Goal: Task Accomplishment & Management: Use online tool/utility

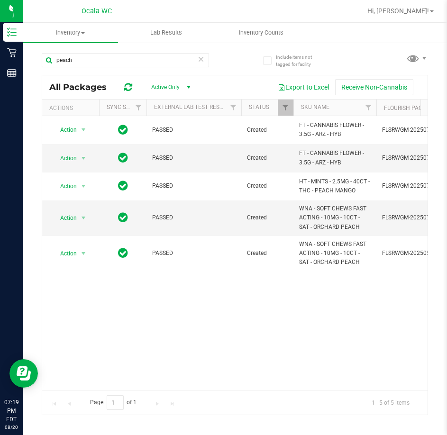
scroll to position [0, 609]
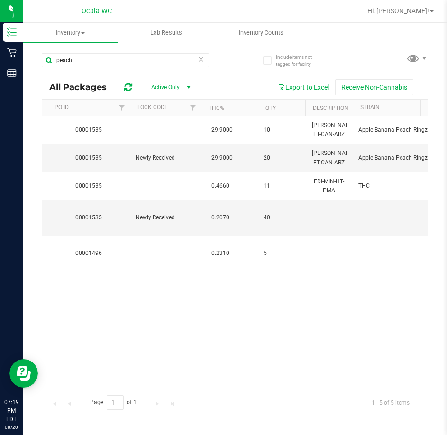
click at [260, 286] on div "Action Action Global inventory Package audit log Print package label Print prod…" at bounding box center [234, 253] width 385 height 274
click at [275, 35] on span "Inventory Counts" at bounding box center [261, 32] width 70 height 9
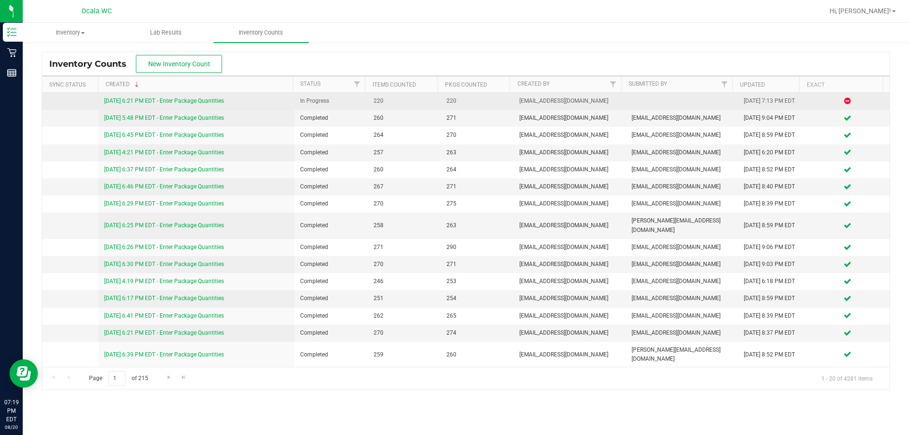
click at [198, 99] on link "[DATE] 6:21 PM EDT - Enter Package Quantities" at bounding box center [164, 101] width 120 height 7
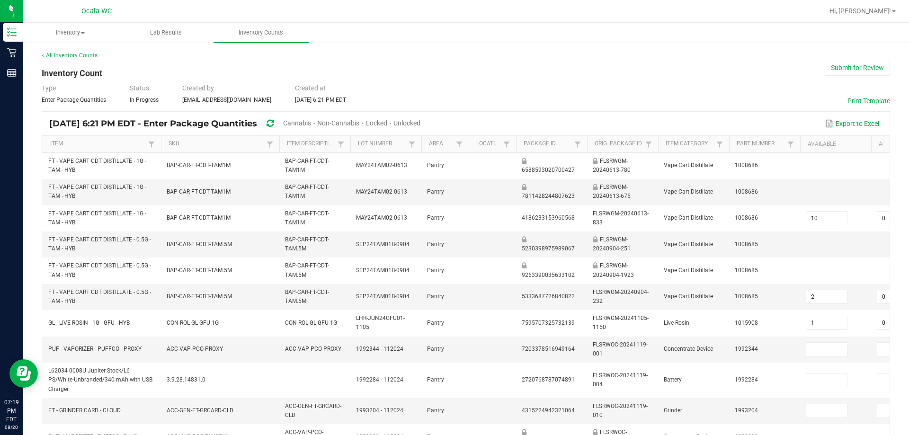
click at [446, 60] on div "< All Inventory Counts Inventory Count Submit for Review Type Enter Package Qua…" at bounding box center [466, 381] width 849 height 660
click at [423, 90] on div "Type Enter Package Quantities Status In Progress Created by [EMAIL_ADDRESS][DOM…" at bounding box center [466, 93] width 849 height 21
click at [421, 125] on span "Unlocked" at bounding box center [407, 123] width 27 height 8
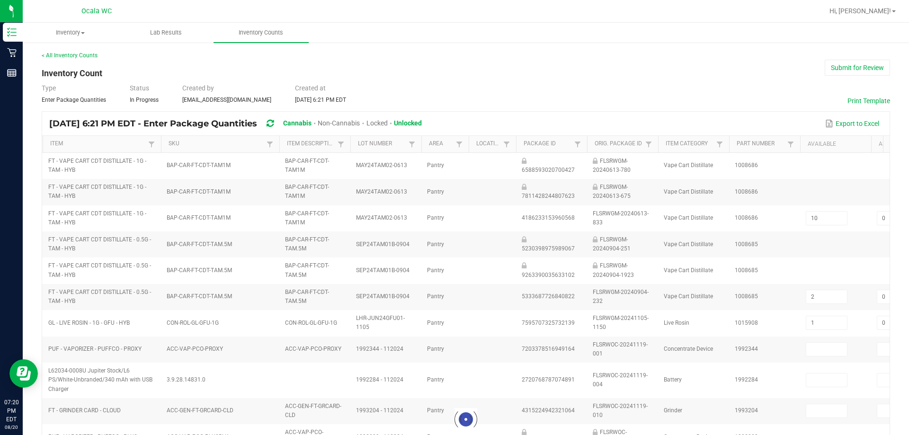
type input "1"
type input "2"
type input "0"
type input "9"
type input "0"
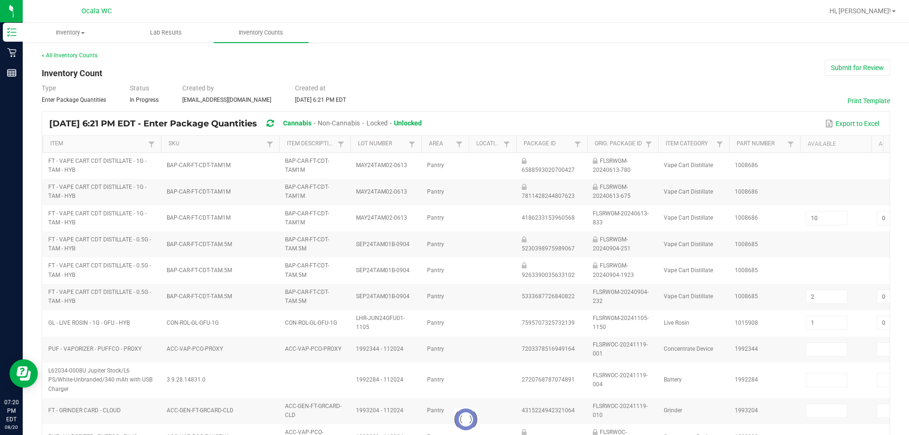
type input "3"
type input "0"
type input "1"
type input "10"
type input "0"
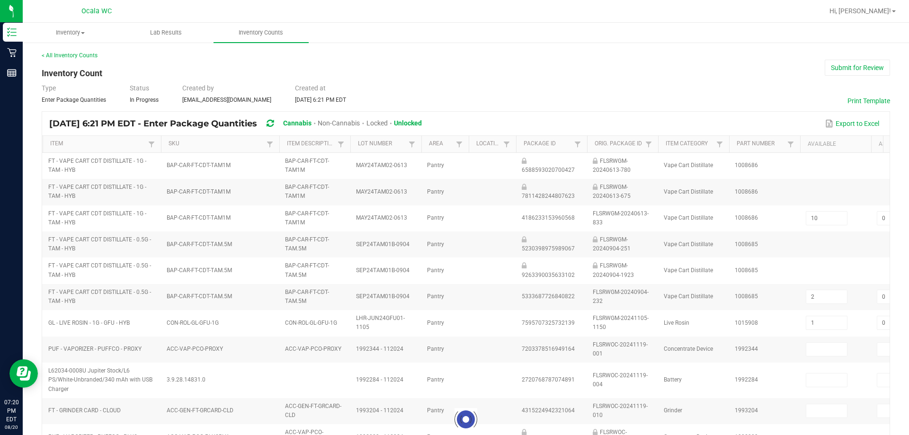
type input "8"
type input "11"
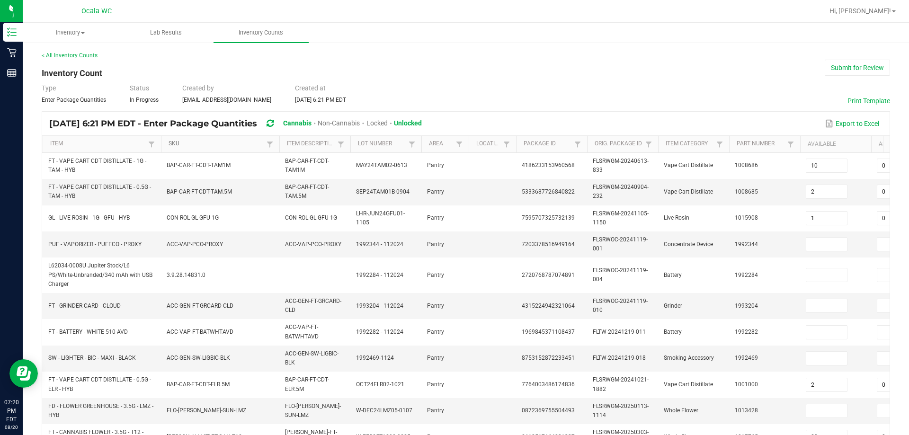
click at [190, 145] on link "SKU" at bounding box center [216, 144] width 95 height 8
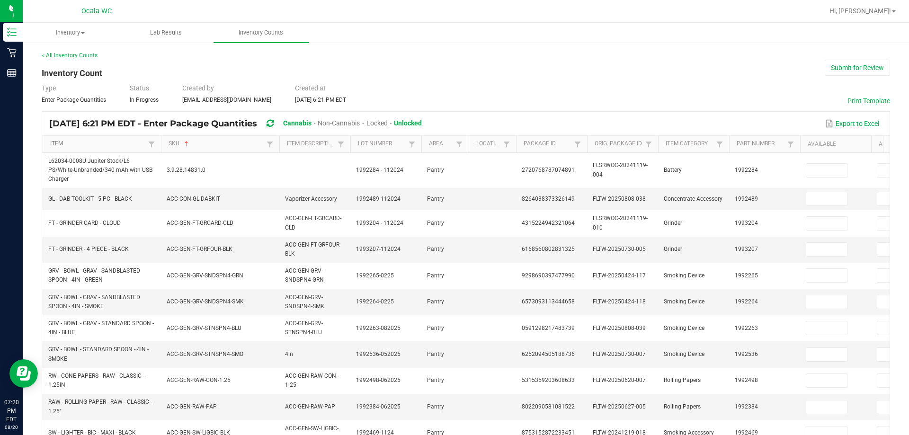
click at [97, 143] on link "Item" at bounding box center [97, 144] width 95 height 8
type input "2"
type input "0"
type input "5"
type input "0"
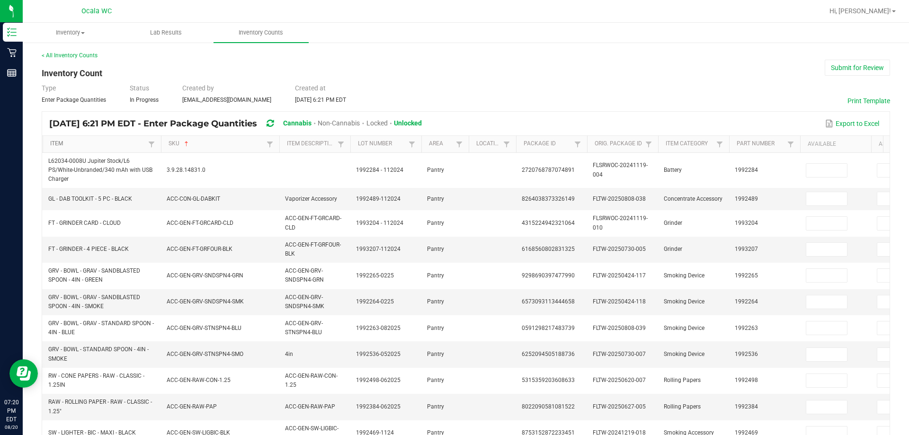
type input "3"
type input "0"
type input "13"
type input "0"
type input "8"
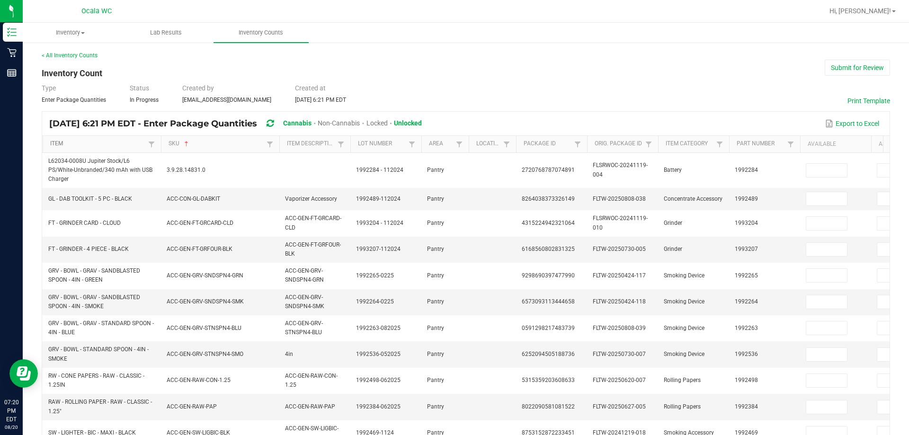
type input "0"
type input "9"
type input "0"
type input "5"
type input "0"
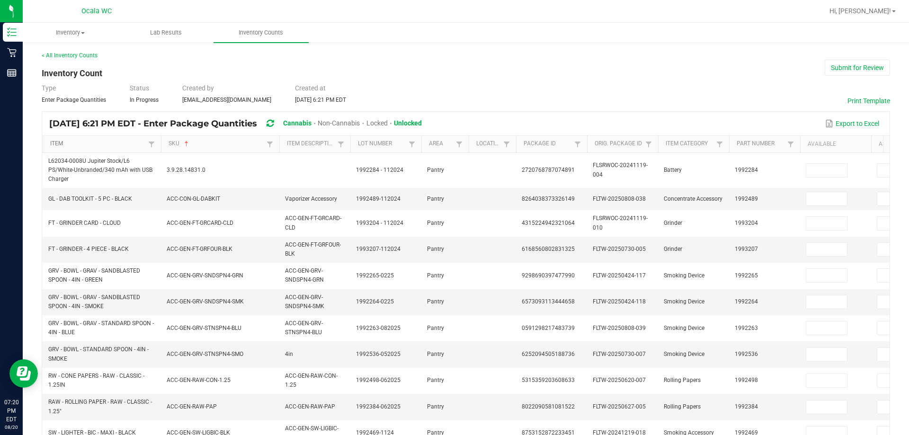
type input "11"
type input "0"
type input "1"
type input "0"
type input "10"
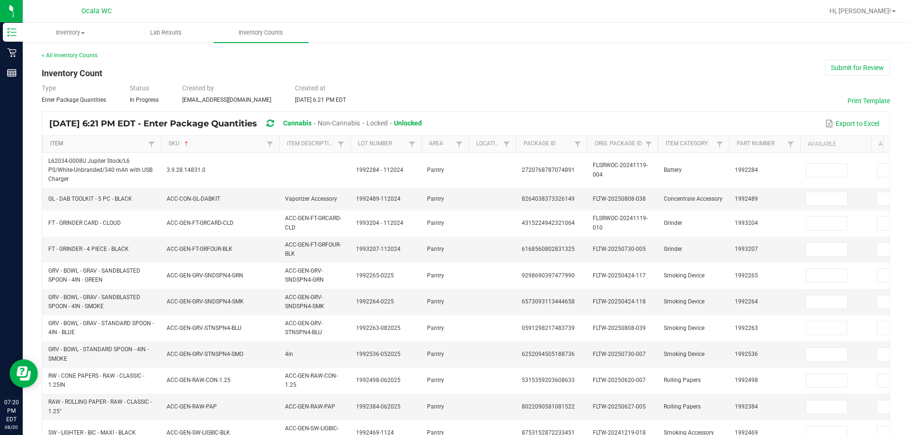
type input "0"
type input "16"
type input "0"
type input "8"
type input "0"
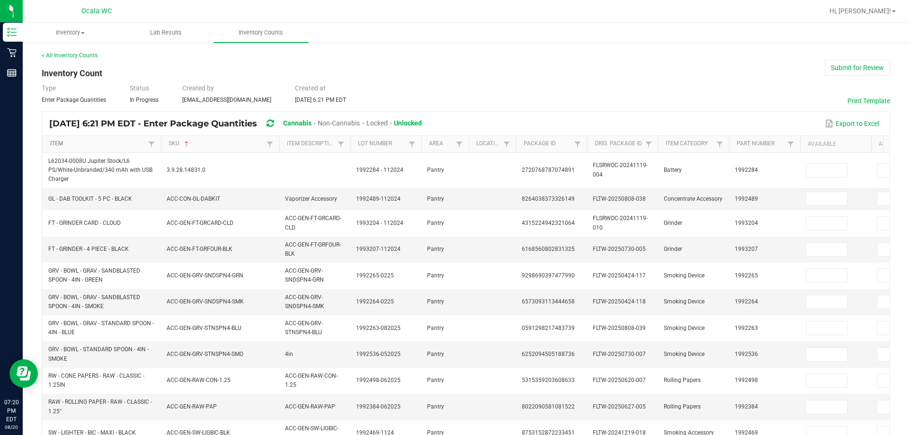
type input "17"
type input "0"
type input "2"
type input "0"
type input "16"
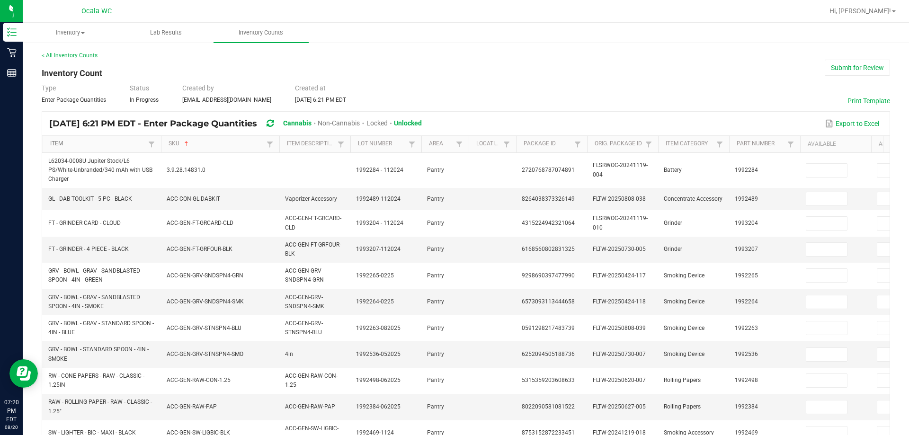
type input "0"
type input "18"
type input "0"
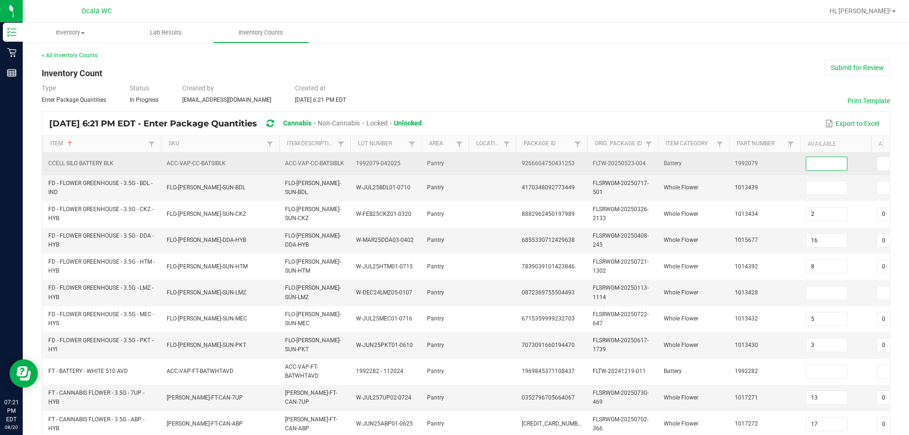
click at [446, 166] on input at bounding box center [827, 163] width 41 height 13
type input "4"
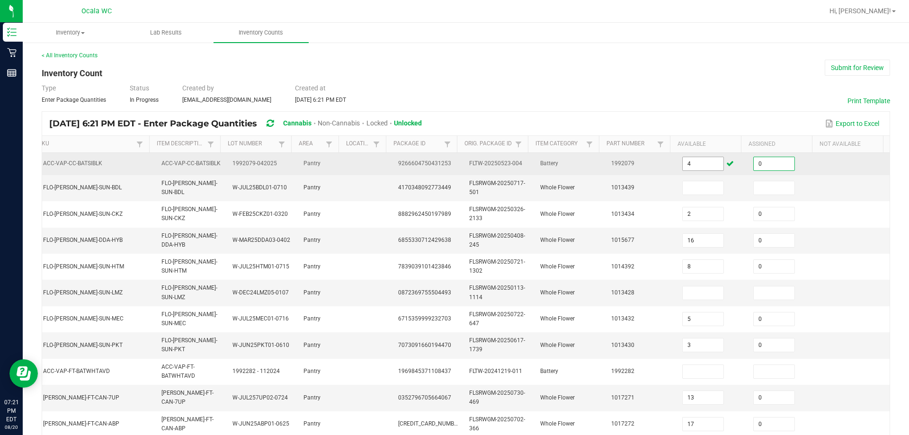
type input "0"
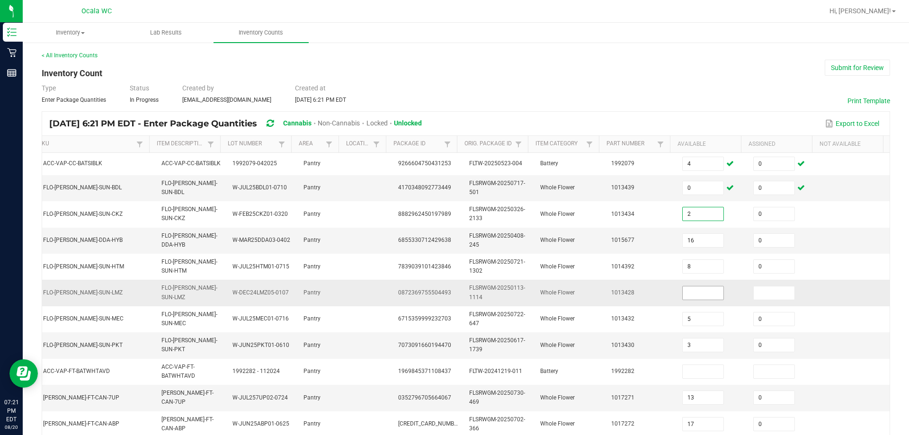
click at [446, 294] on input at bounding box center [703, 293] width 41 height 13
type input "0"
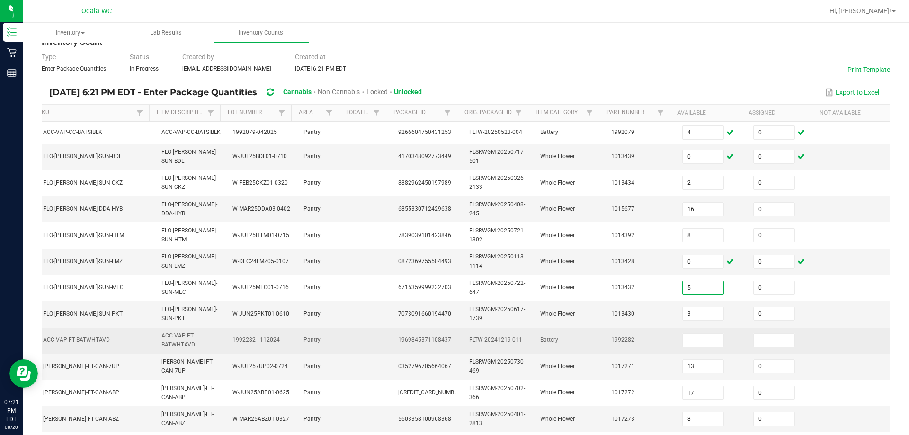
scroll to position [47, 0]
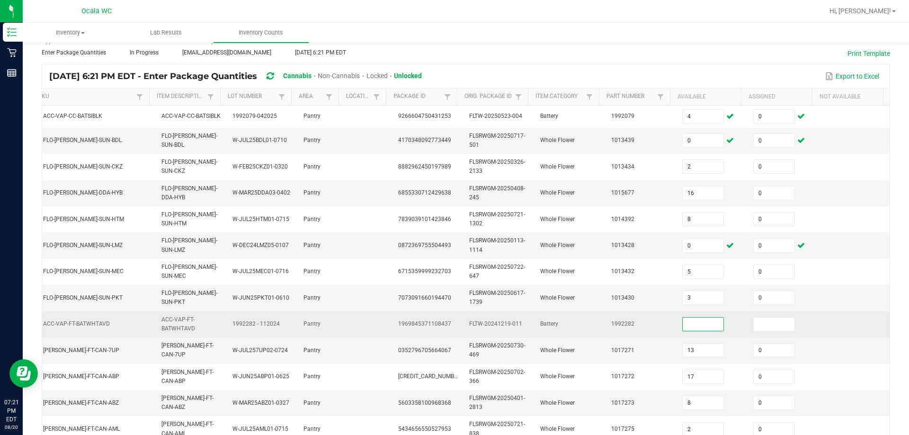
click at [446, 323] on input at bounding box center [703, 324] width 41 height 13
type input "3"
type input "0"
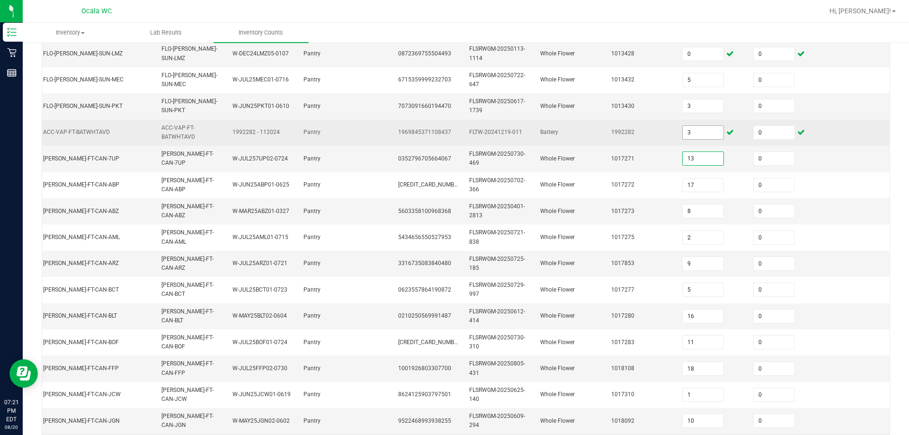
scroll to position [279, 0]
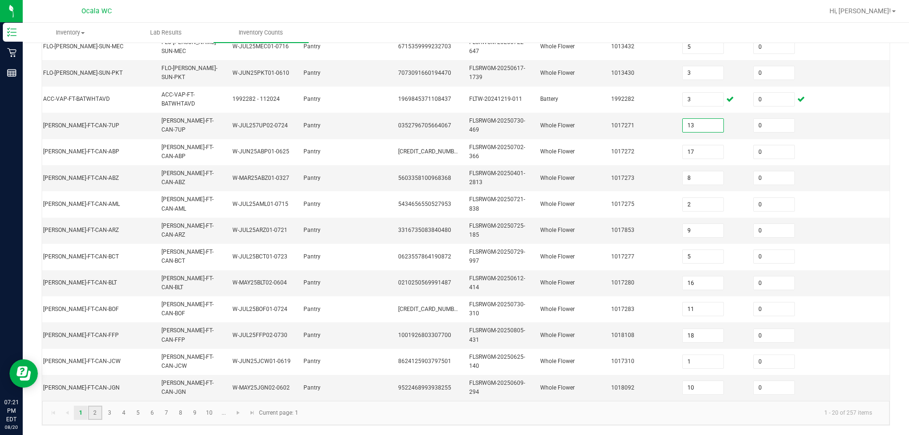
click at [91, 415] on link "2" at bounding box center [95, 413] width 14 height 14
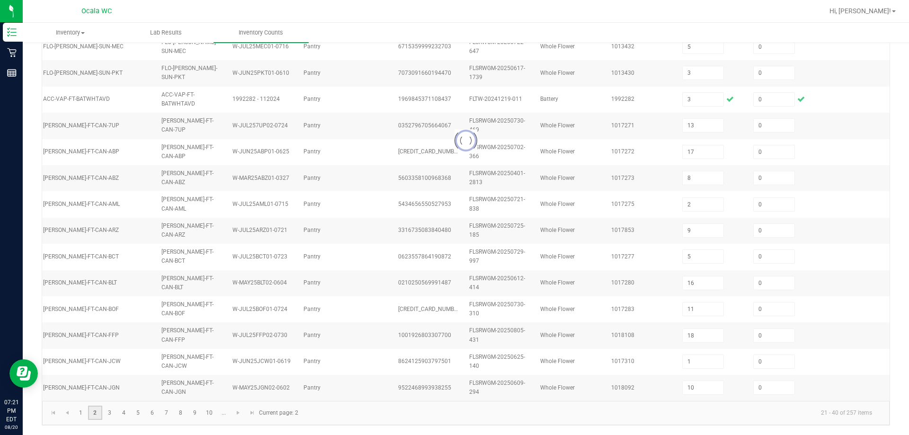
type input "16"
type input "14"
type input "19"
type input "13"
type input "1"
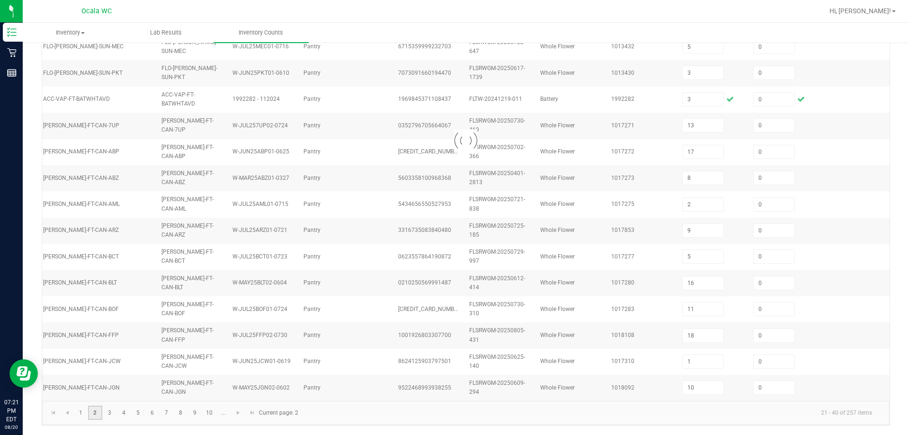
type input "3"
type input "6"
type input "1"
type input "6"
type input "12"
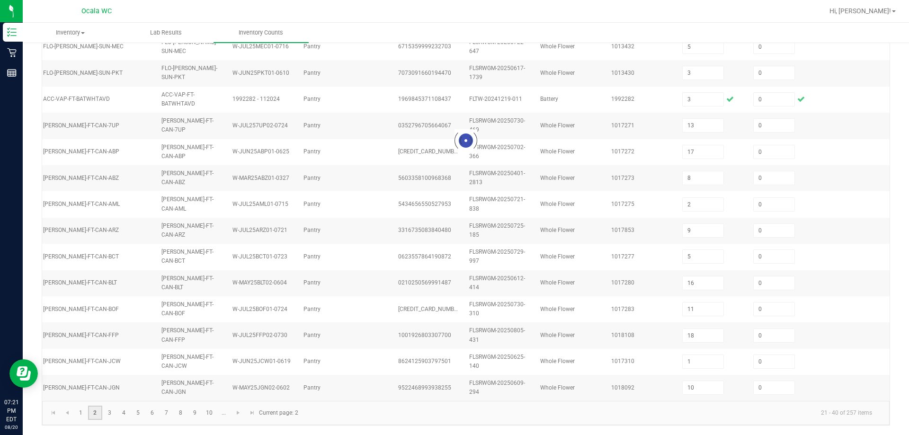
type input "8"
type input "16"
type input "15"
type input "23"
type input "6"
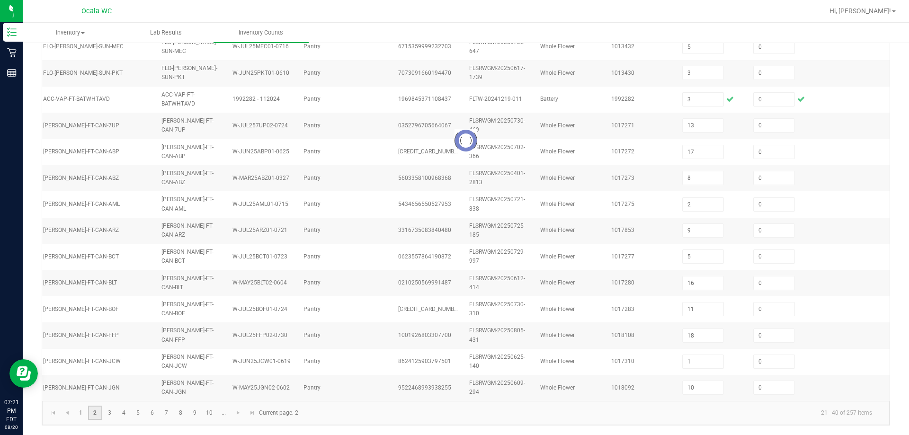
type input "3"
type input "5"
type input "10"
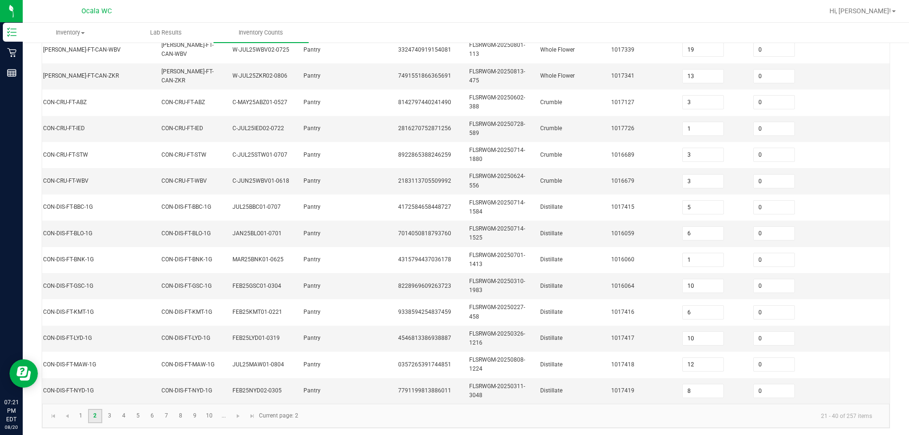
scroll to position [283, 0]
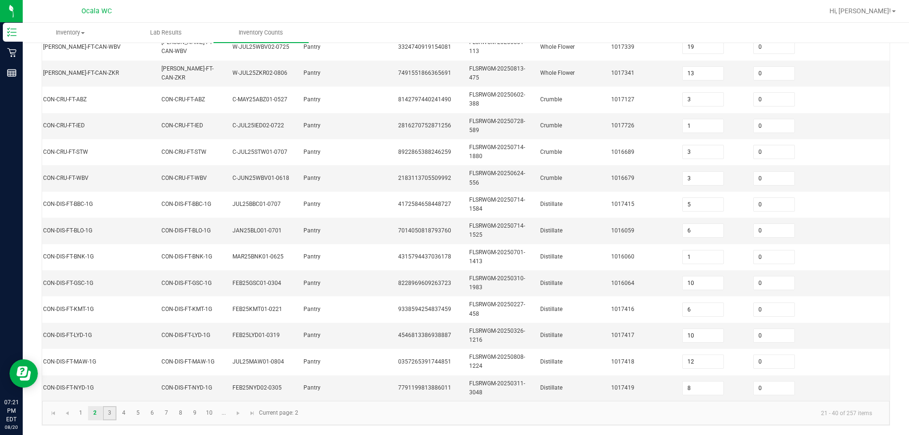
click at [108, 413] on link "3" at bounding box center [110, 413] width 14 height 14
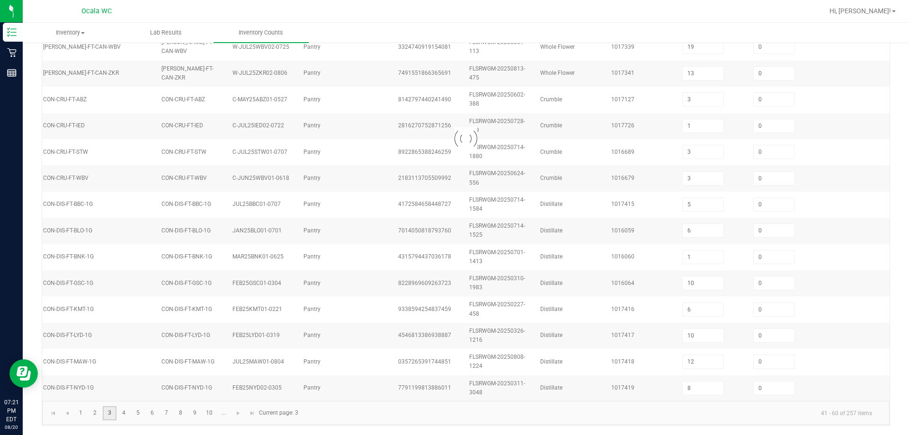
type input "15"
type input "16"
type input "3"
type input "4"
type input "5"
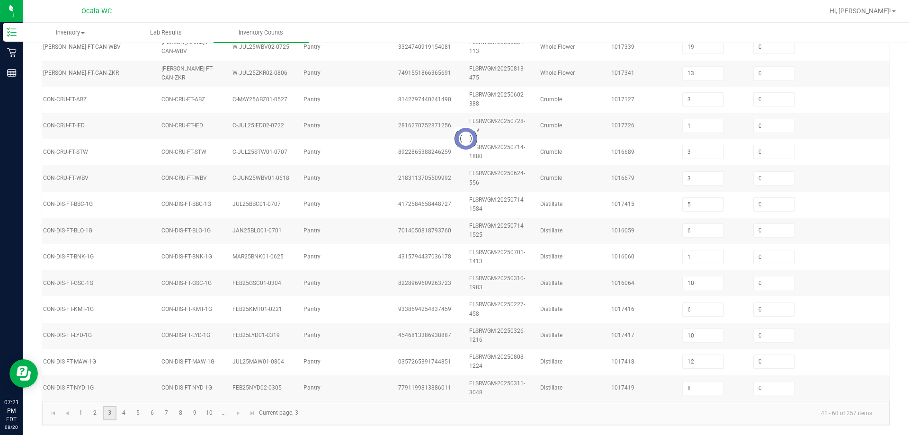
type input "5"
type input "2"
type input "9"
type input "6"
type input "11"
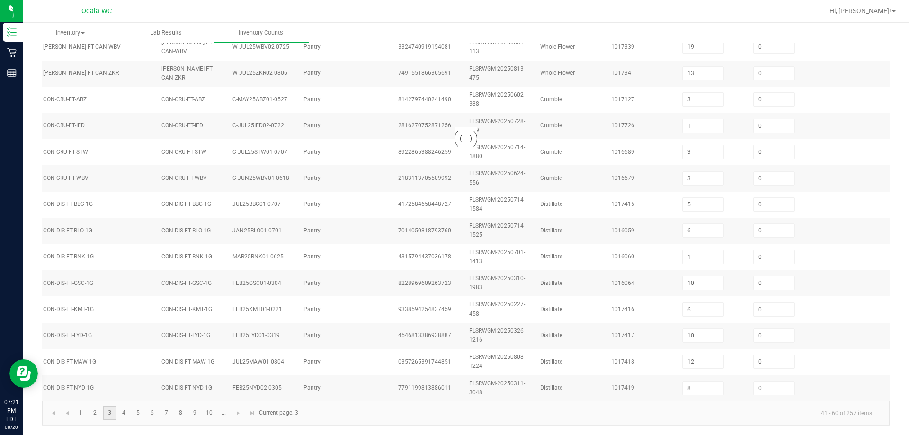
type input "10"
type input "4"
type input "7"
type input "6"
type input "2"
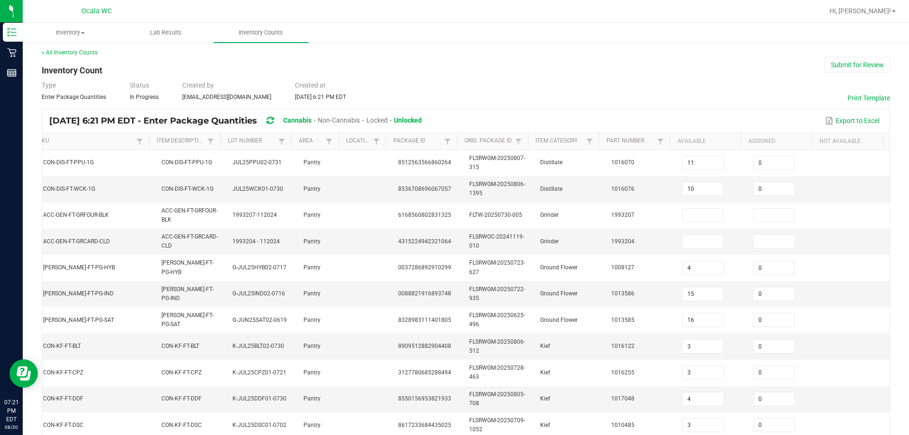
scroll to position [0, 0]
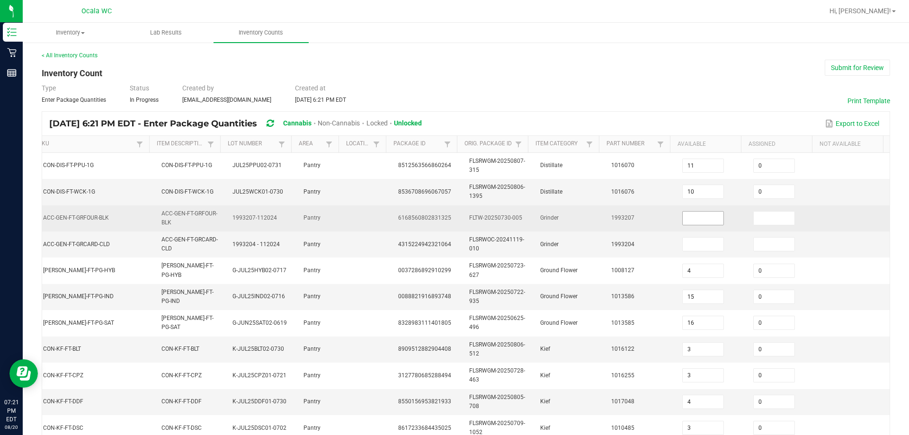
click at [446, 220] on input at bounding box center [703, 218] width 41 height 13
type input "13"
type input "0"
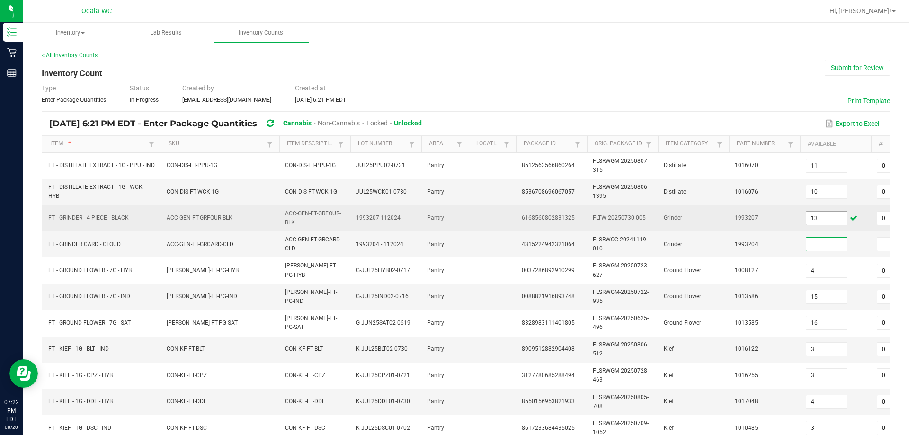
click at [446, 217] on input "13" at bounding box center [827, 218] width 41 height 13
type input "4"
type input "3"
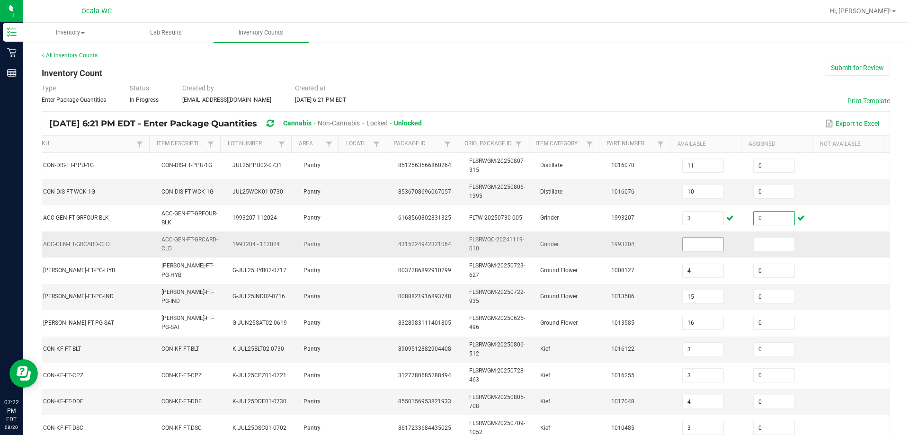
click at [446, 243] on input at bounding box center [703, 244] width 41 height 13
type input "1"
type input "0"
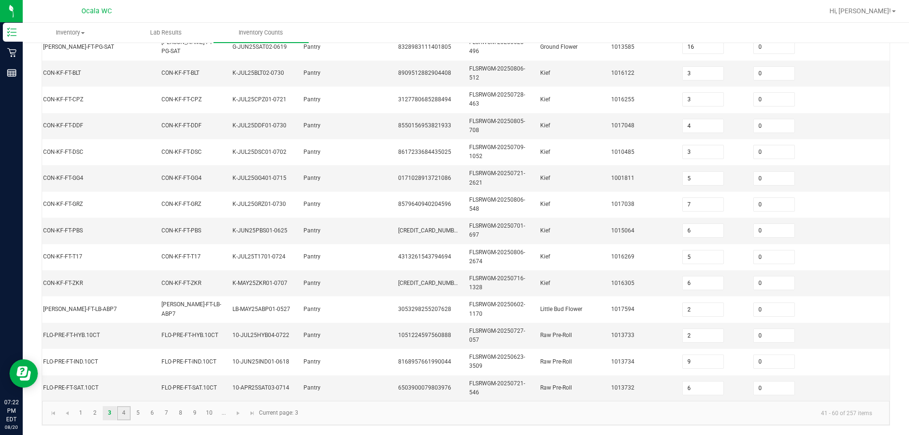
click at [124, 414] on link "4" at bounding box center [124, 413] width 14 height 14
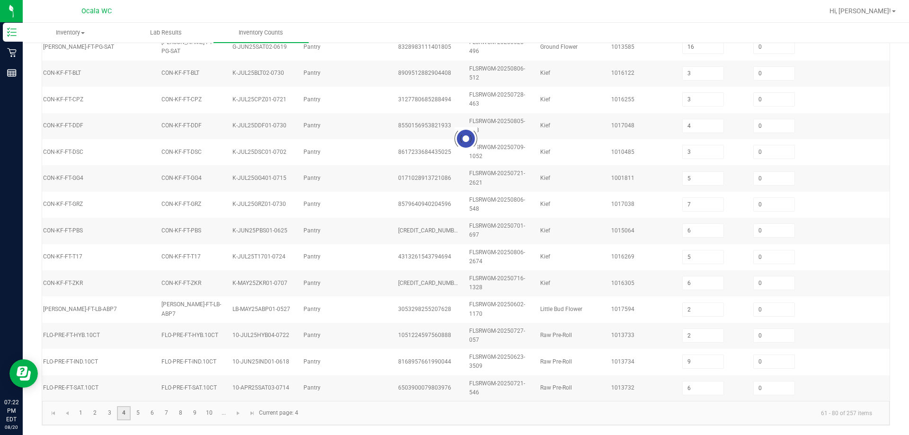
type input "16"
type input "8"
type input "1"
type input "3"
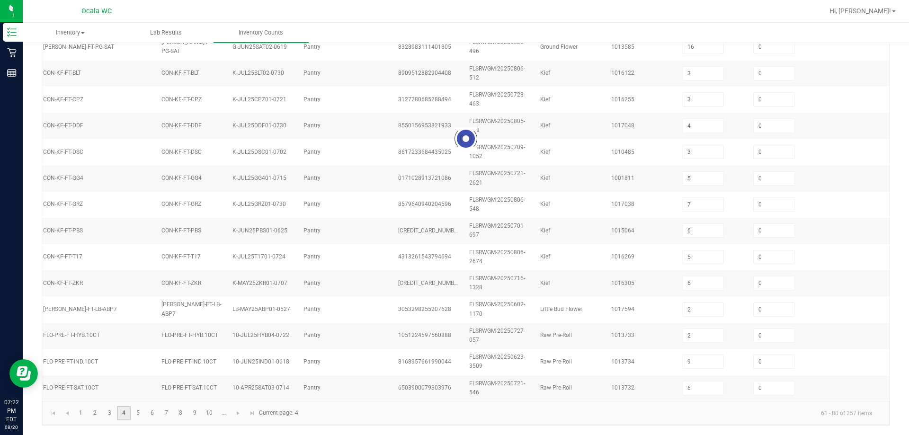
type input "1"
type input "2"
type input "1"
type input "5"
type input "1"
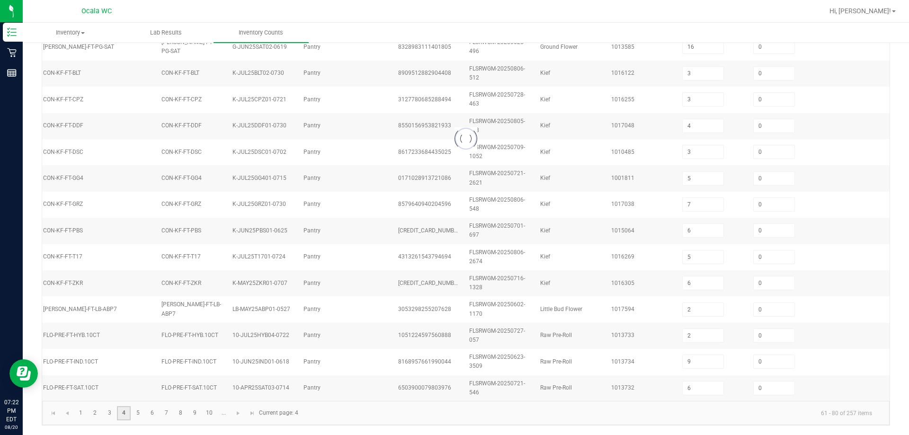
type input "7"
type input "11"
type input "5"
type input "7"
type input "5"
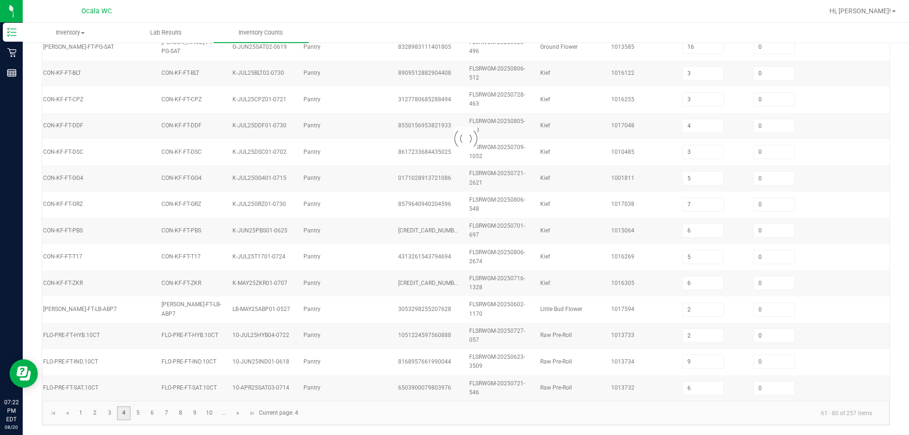
type input "7"
type input "11"
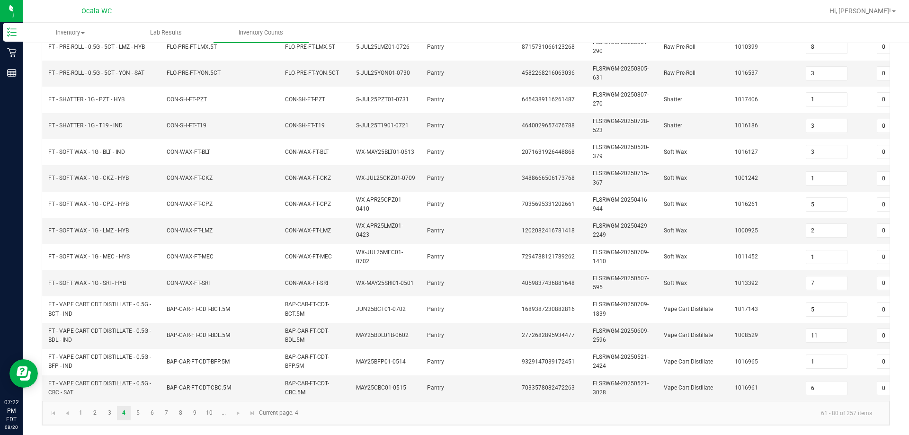
click at [446, 29] on ul "Inventory All packages All inventory Waste log Lab Results Inventory Counts" at bounding box center [477, 33] width 909 height 20
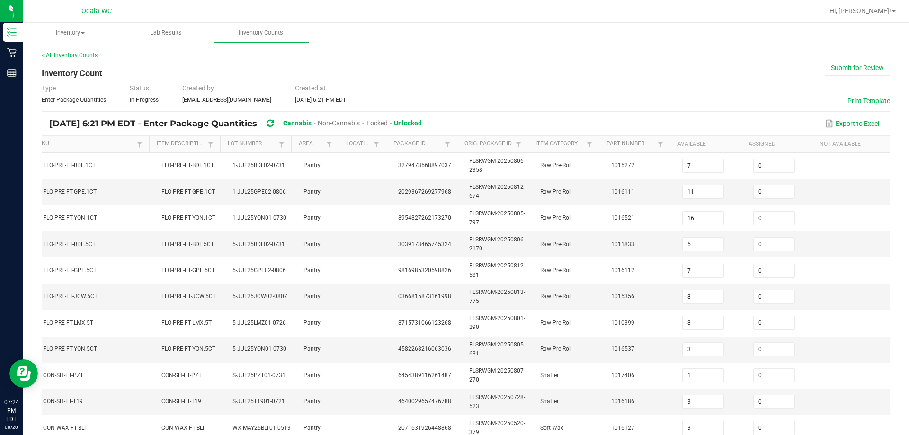
scroll to position [283, 0]
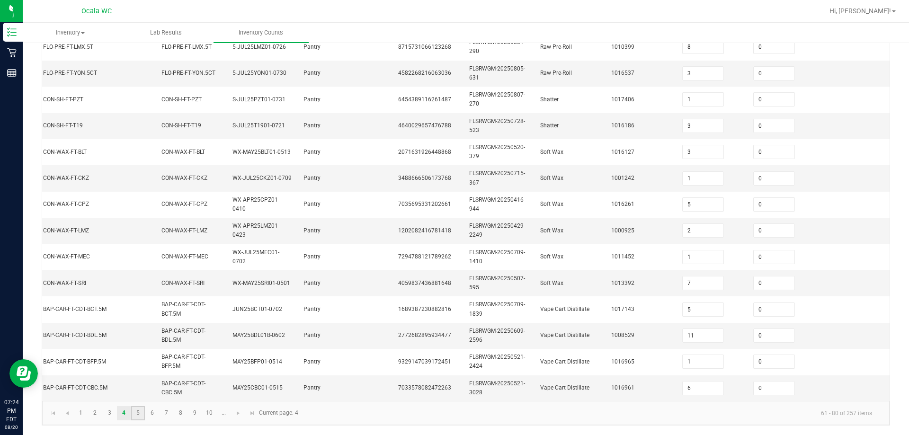
click at [137, 414] on link "5" at bounding box center [138, 413] width 14 height 14
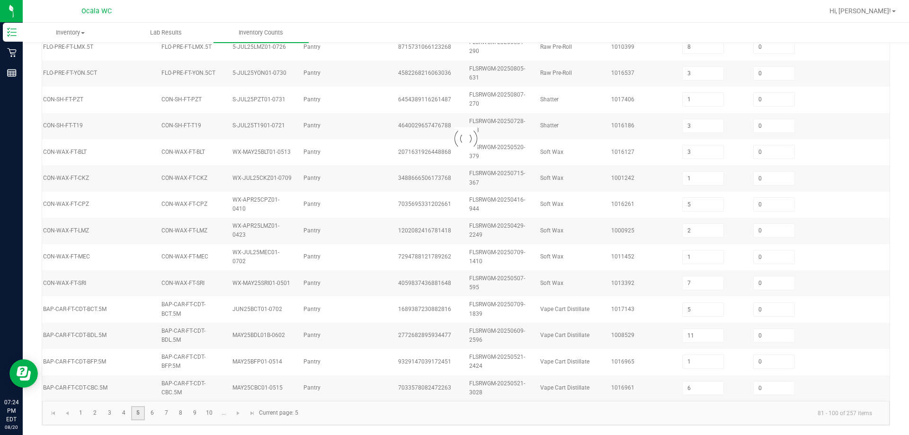
type input "11"
type input "10"
type input "1"
type input "10"
type input "5"
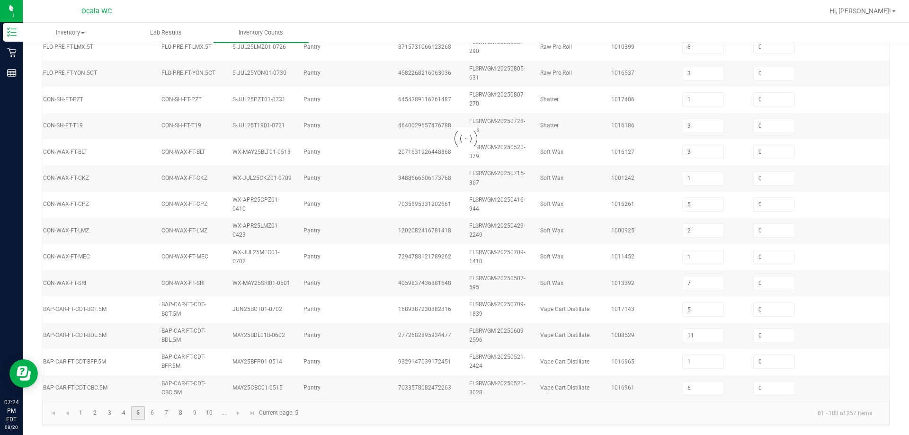
type input "9"
type input "11"
type input "3"
type input "2"
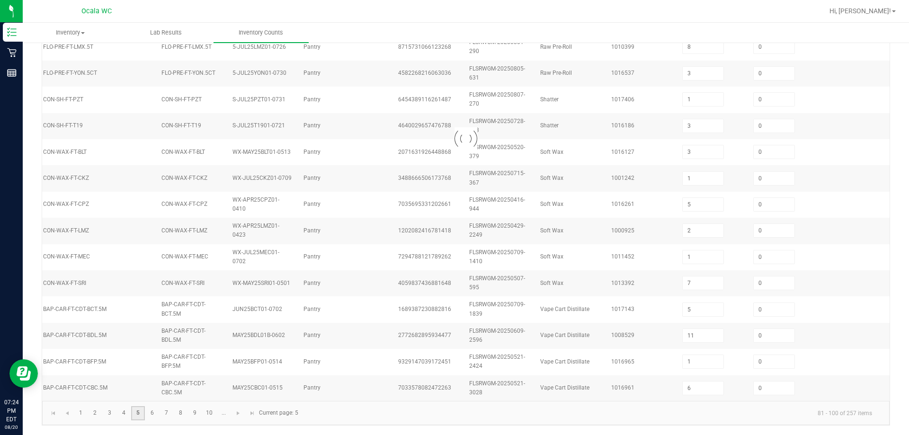
type input "11"
type input "8"
type input "6"
type input "11"
type input "2"
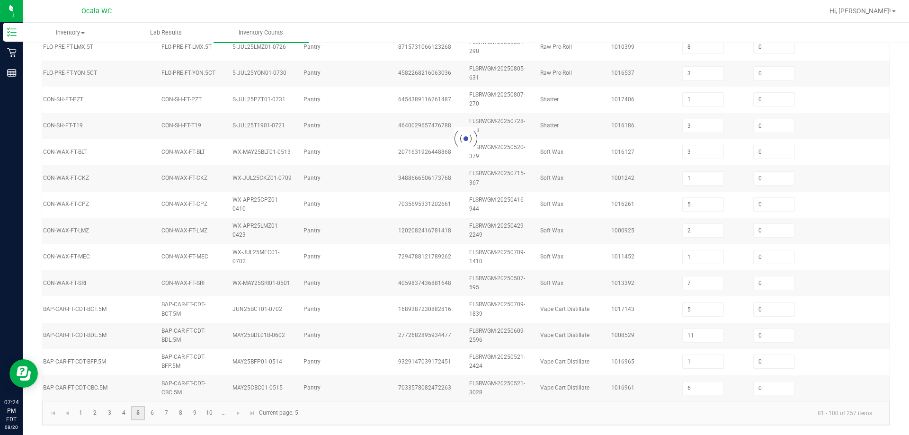
type input "2"
type input "6"
type input "10"
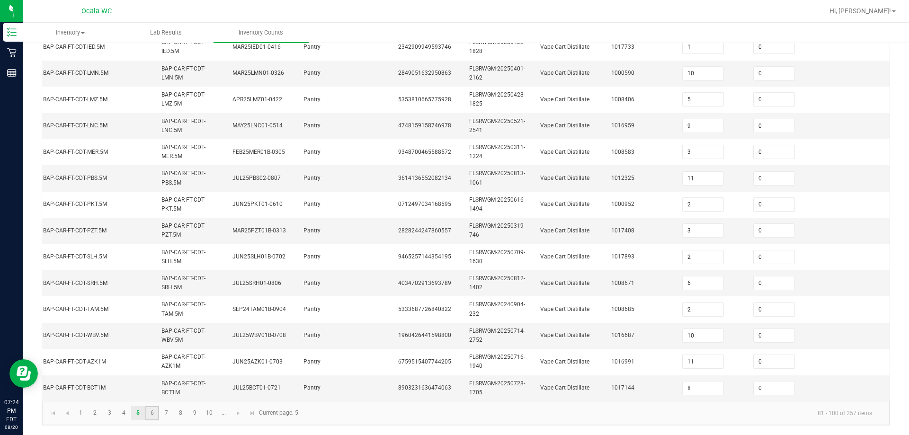
click at [150, 413] on link "6" at bounding box center [152, 413] width 14 height 14
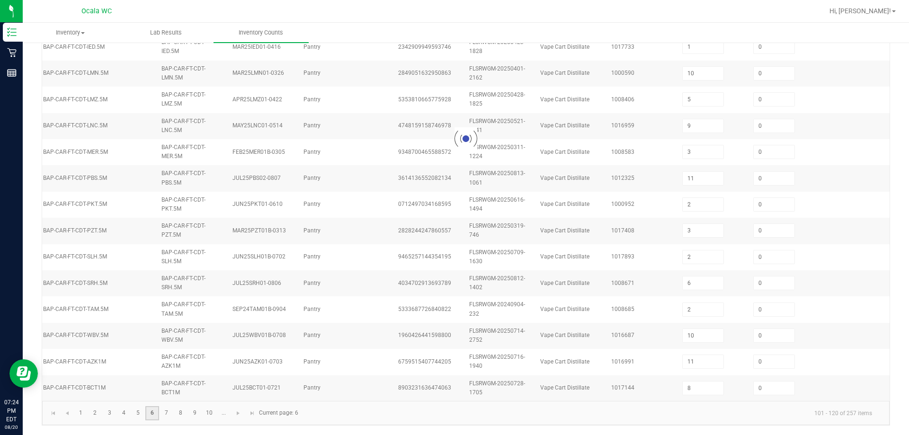
type input "6"
type input "5"
type input "9"
type input "1"
type input "6"
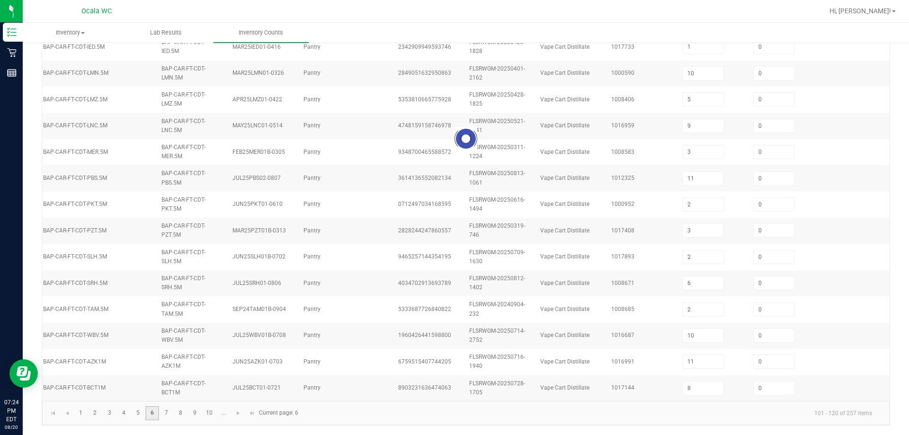
type input "7"
type input "10"
type input "5"
type input "6"
type input "1"
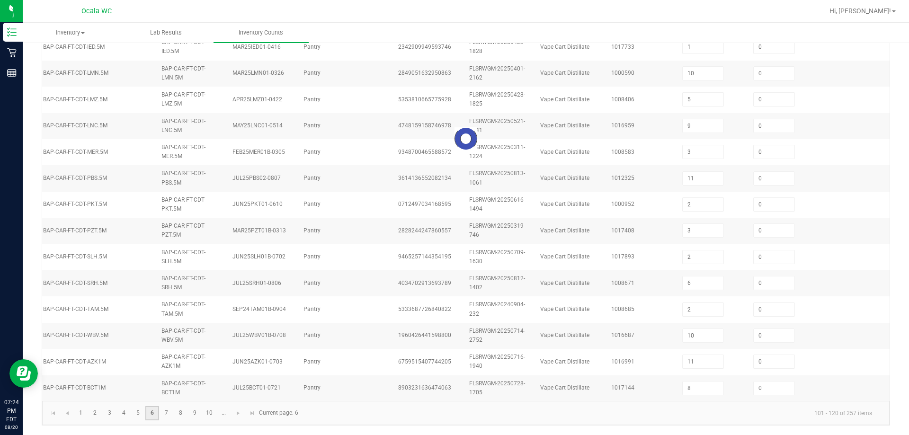
type input "1"
type input "3"
type input "10"
type input "5"
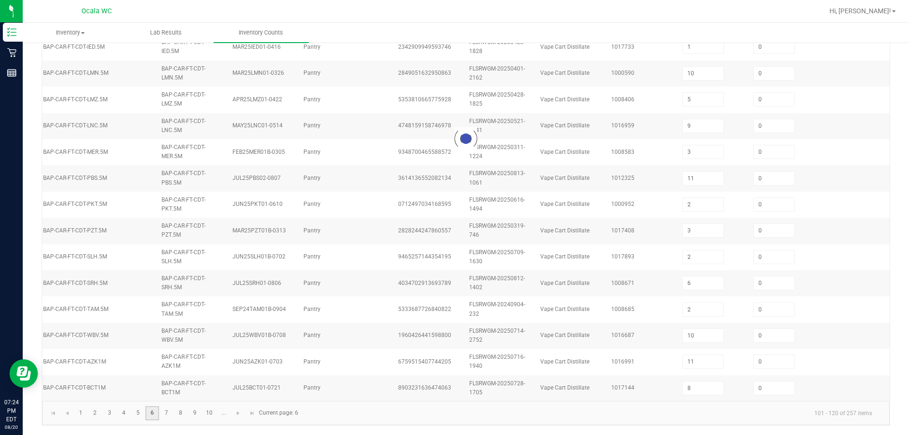
type input "1"
type input "7"
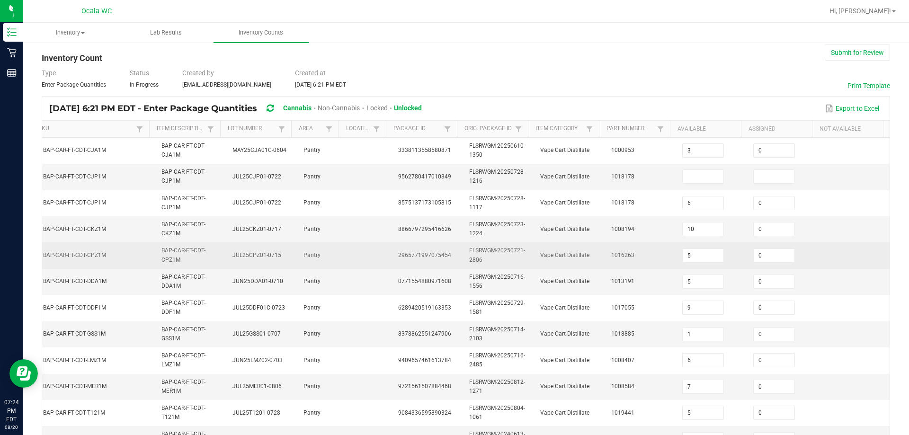
scroll to position [0, 0]
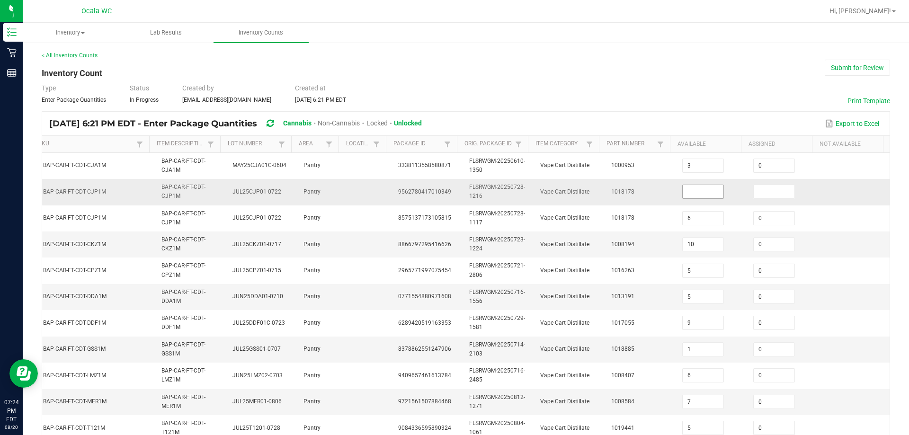
click at [446, 193] on input at bounding box center [703, 191] width 41 height 13
type input "0"
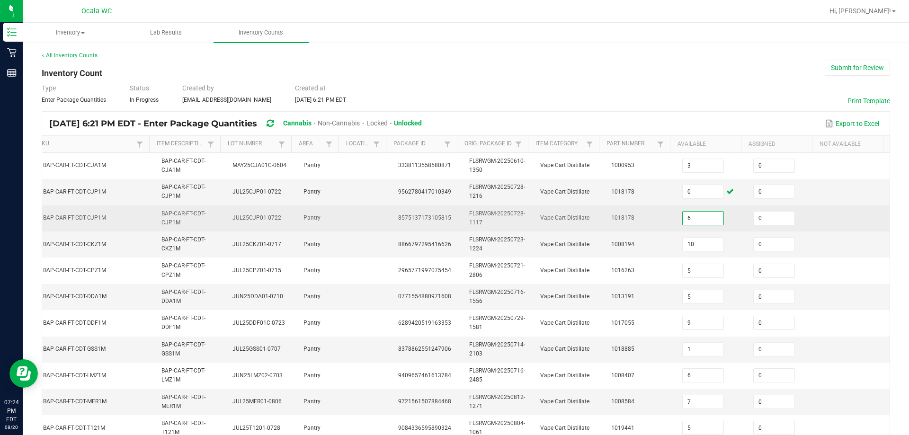
type input "5"
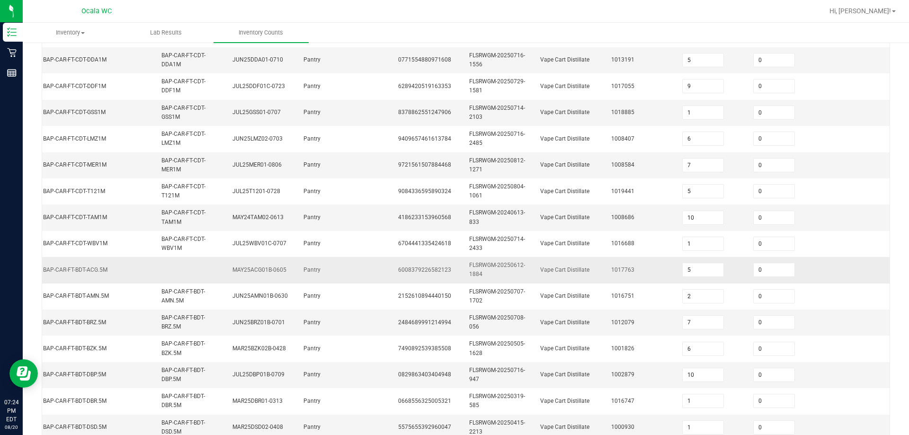
scroll to position [283, 0]
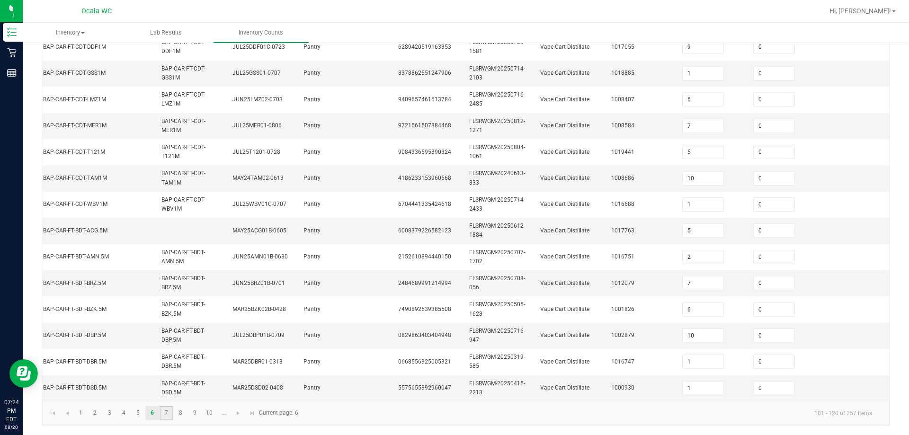
click at [167, 411] on link "7" at bounding box center [167, 413] width 14 height 14
type input "8"
type input "9"
type input "6"
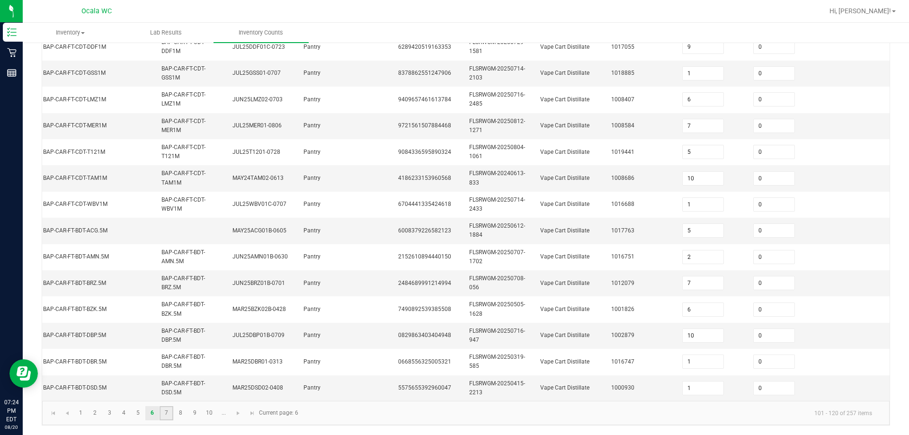
type input "9"
type input "8"
type input "7"
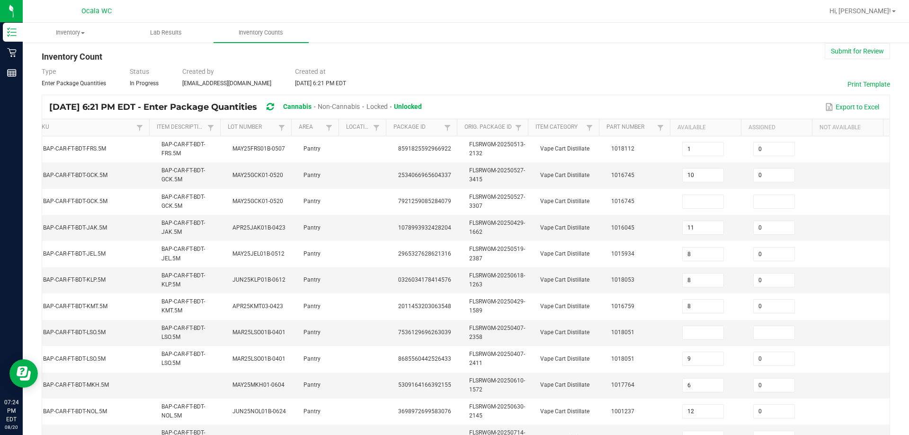
scroll to position [0, 0]
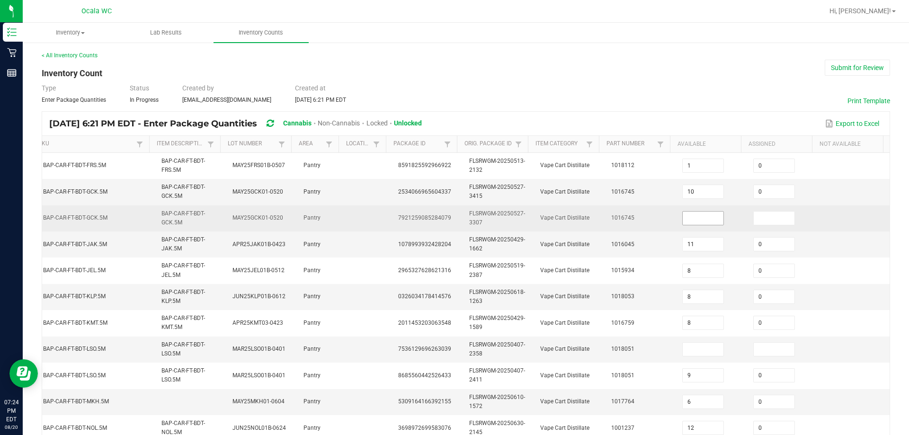
click at [446, 220] on input at bounding box center [703, 218] width 41 height 13
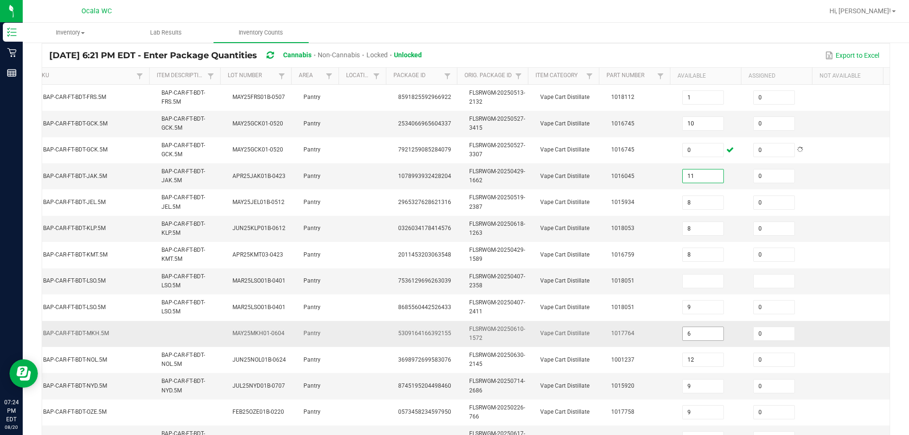
scroll to position [95, 0]
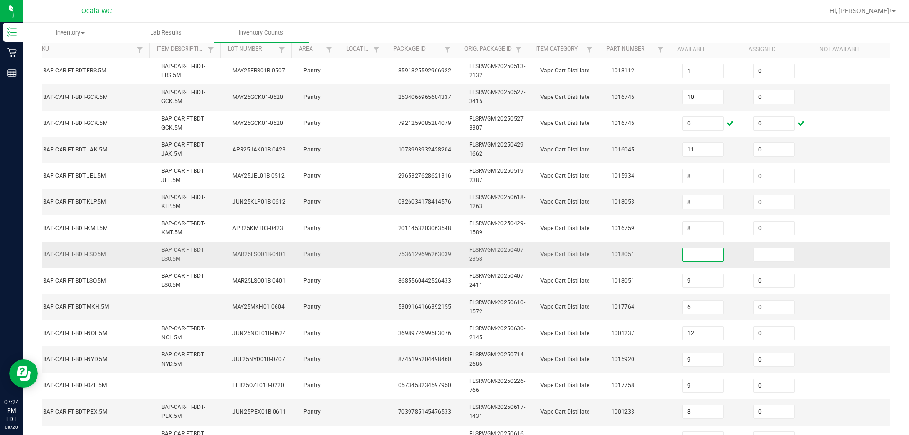
click at [446, 260] on input at bounding box center [703, 254] width 41 height 13
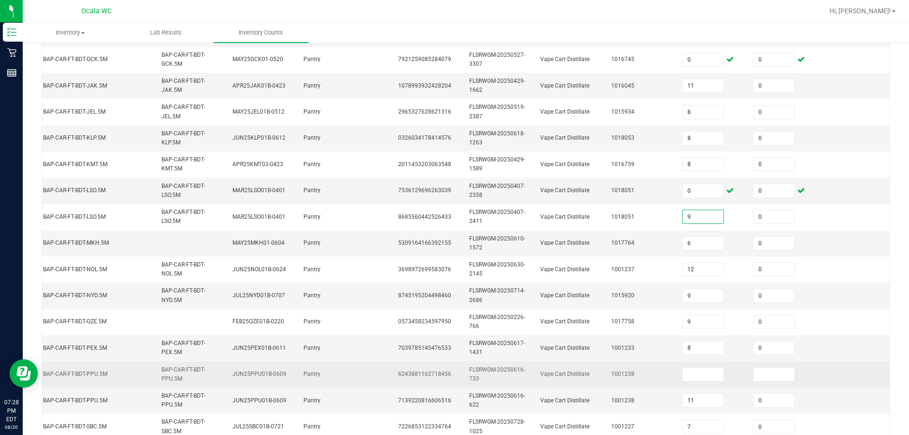
scroll to position [283, 0]
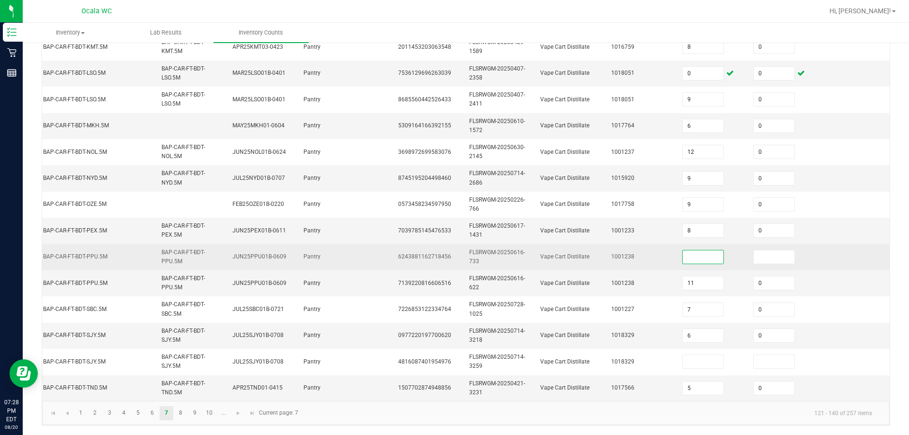
click at [446, 252] on input at bounding box center [703, 257] width 41 height 13
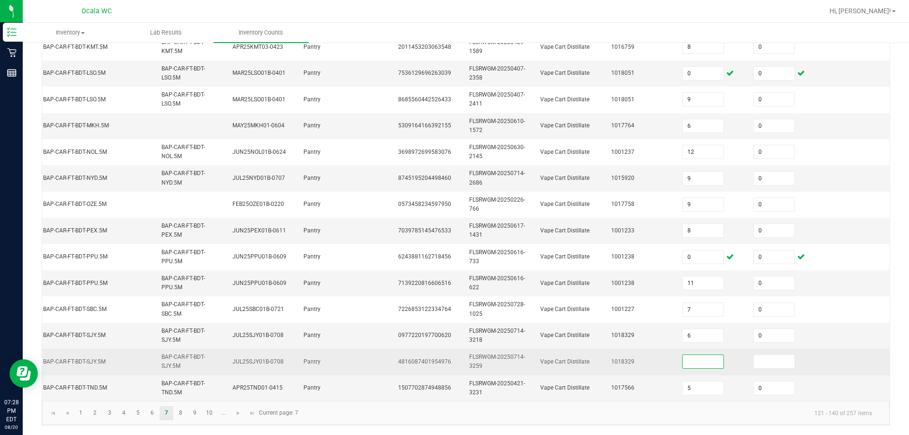
click at [446, 356] on input at bounding box center [703, 361] width 41 height 13
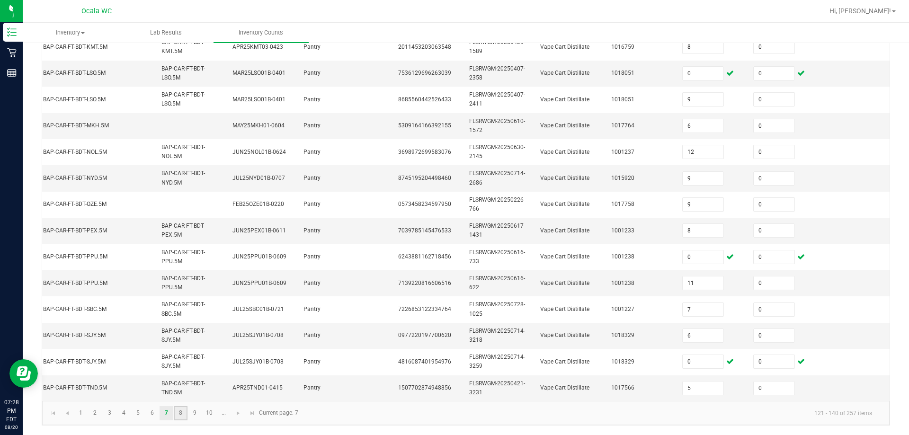
click at [179, 411] on link "8" at bounding box center [181, 413] width 14 height 14
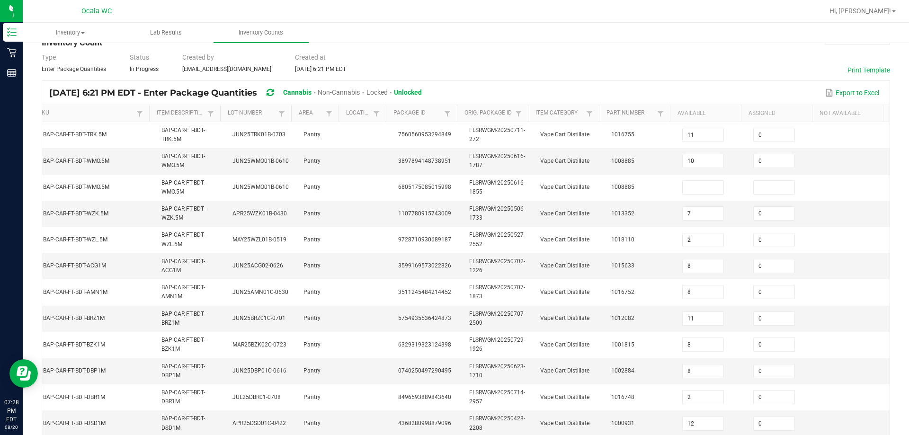
scroll to position [0, 0]
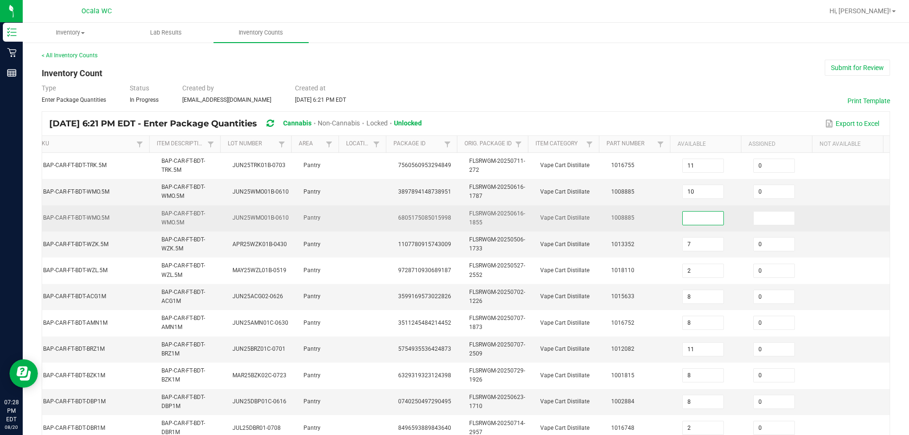
click at [446, 218] on input at bounding box center [703, 218] width 41 height 13
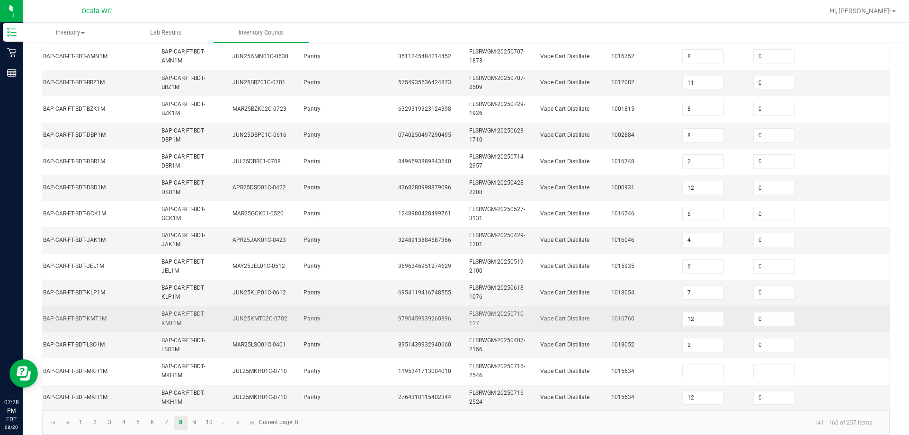
scroll to position [283, 0]
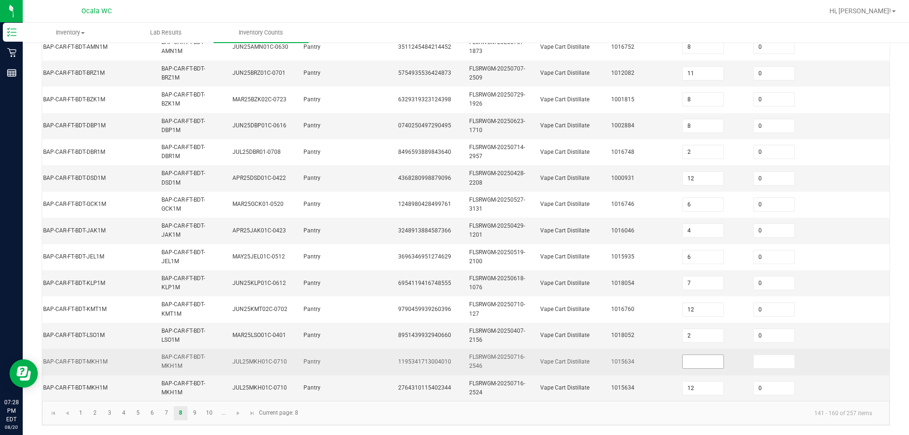
click at [446, 355] on input at bounding box center [703, 361] width 41 height 13
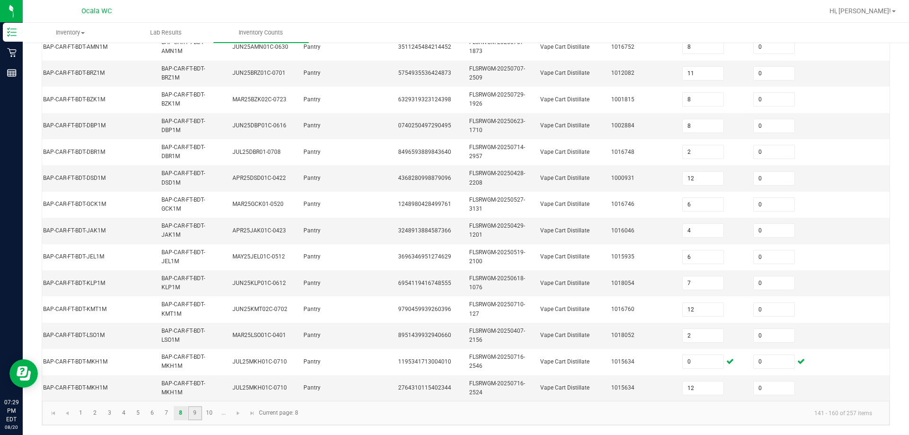
click at [199, 411] on link "9" at bounding box center [195, 413] width 14 height 14
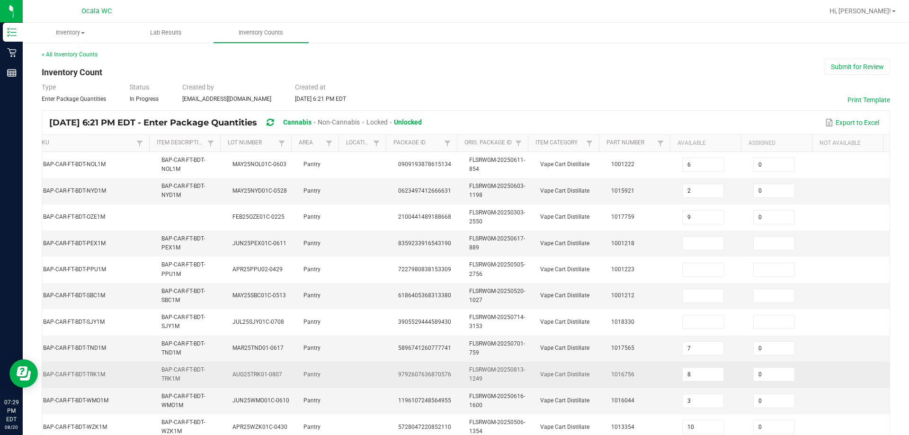
scroll to position [0, 0]
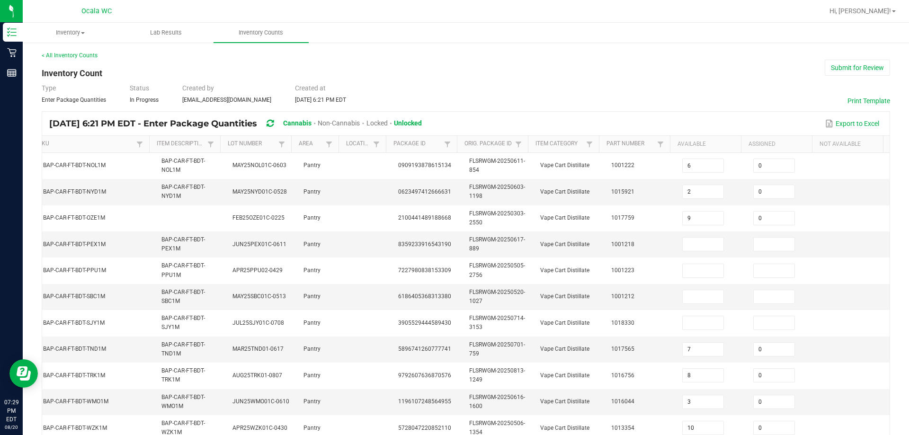
click at [446, 82] on div "< All Inventory Counts Inventory Count Submit for Review Type Enter Package Qua…" at bounding box center [466, 376] width 849 height 651
click at [446, 245] on input at bounding box center [703, 244] width 41 height 13
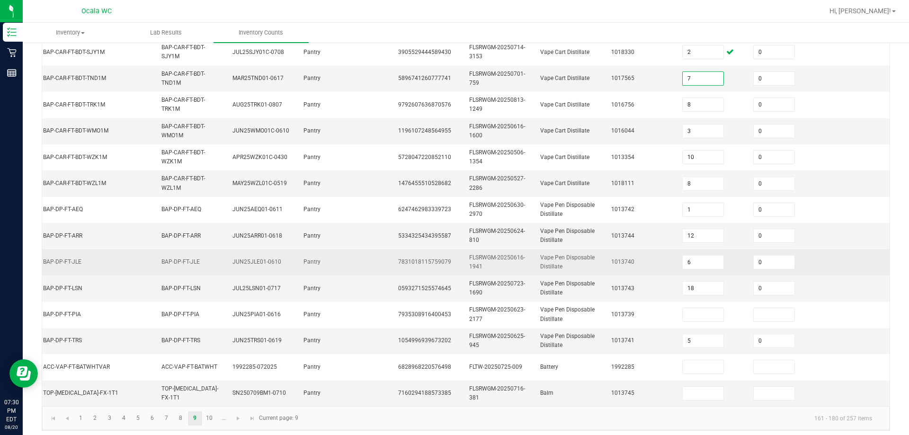
scroll to position [283, 0]
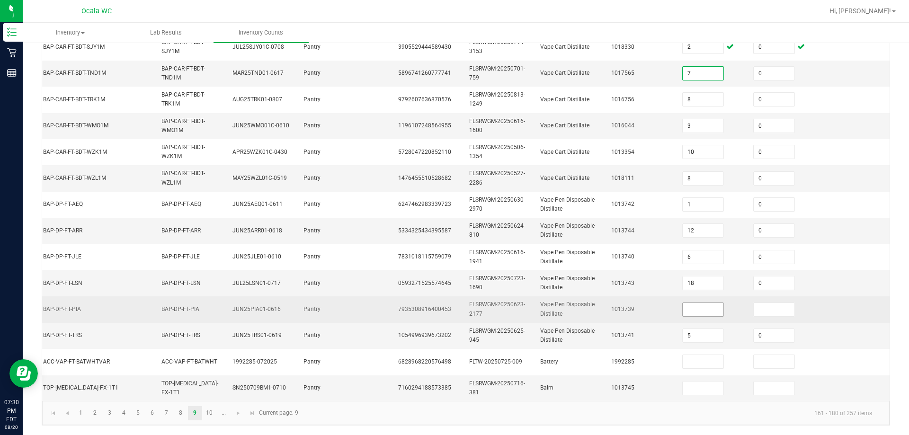
click at [446, 303] on input at bounding box center [703, 309] width 41 height 13
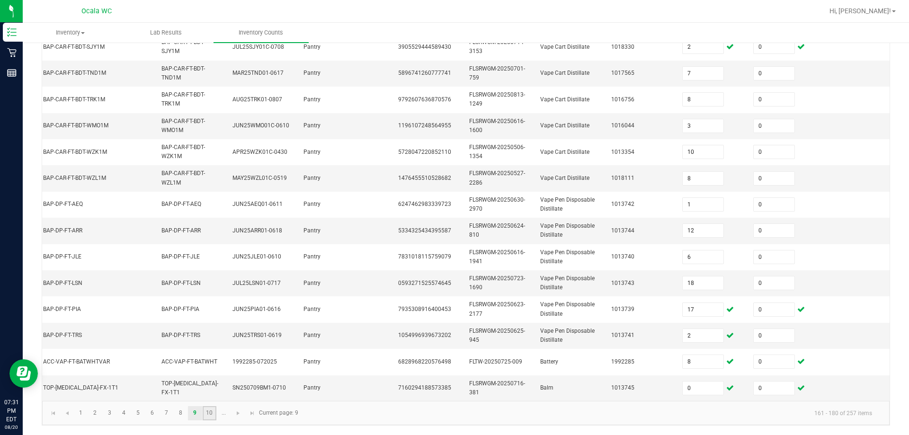
click at [208, 413] on link "10" at bounding box center [210, 413] width 14 height 14
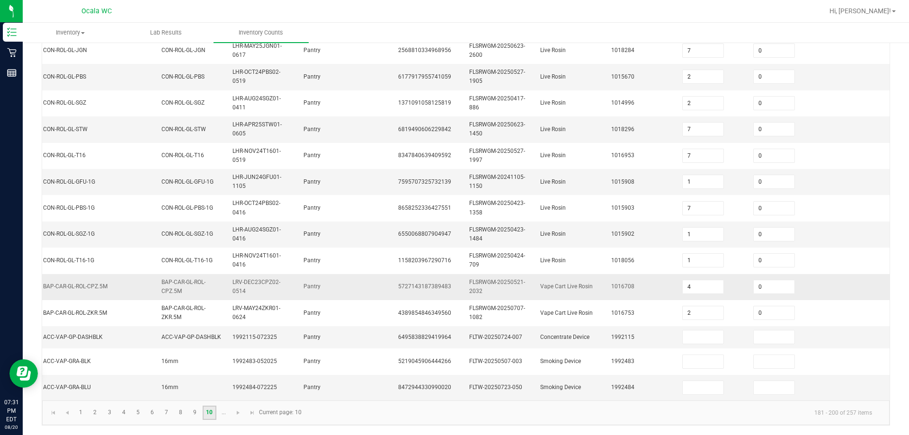
scroll to position [0, 0]
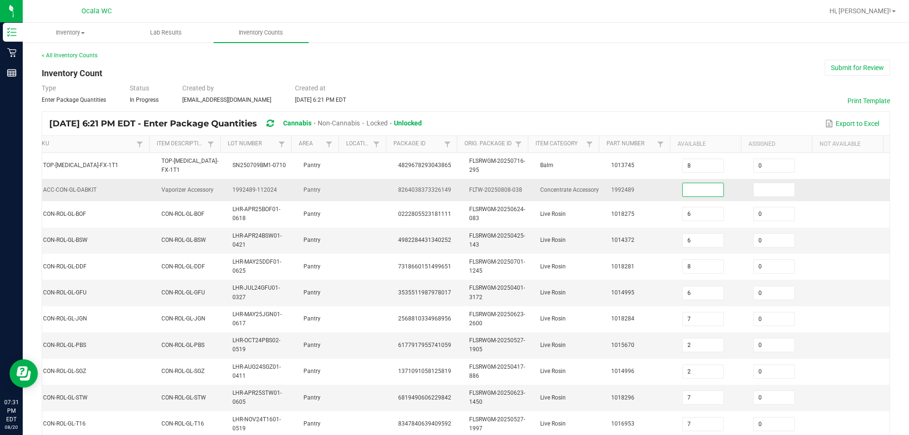
click at [446, 191] on input at bounding box center [703, 189] width 41 height 13
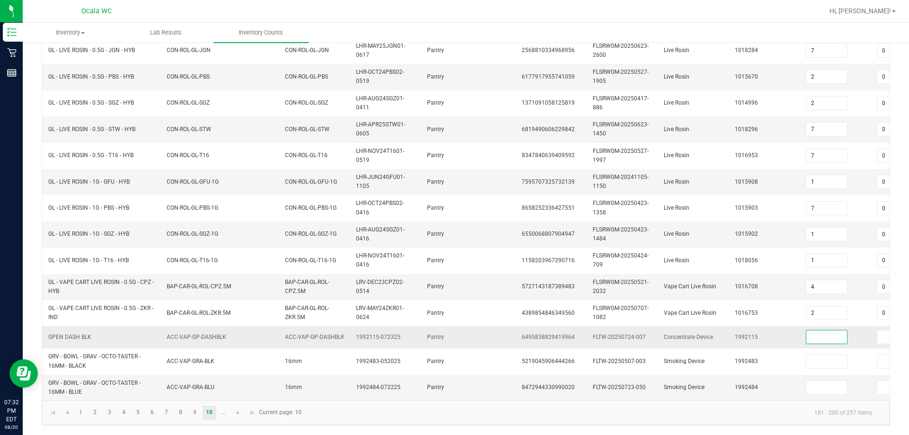
click at [446, 332] on input at bounding box center [827, 337] width 41 height 13
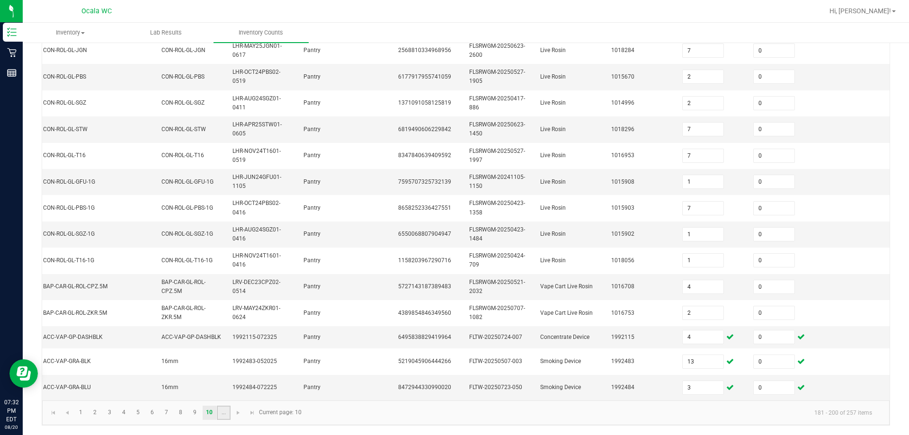
click at [220, 412] on link "..." at bounding box center [224, 413] width 14 height 14
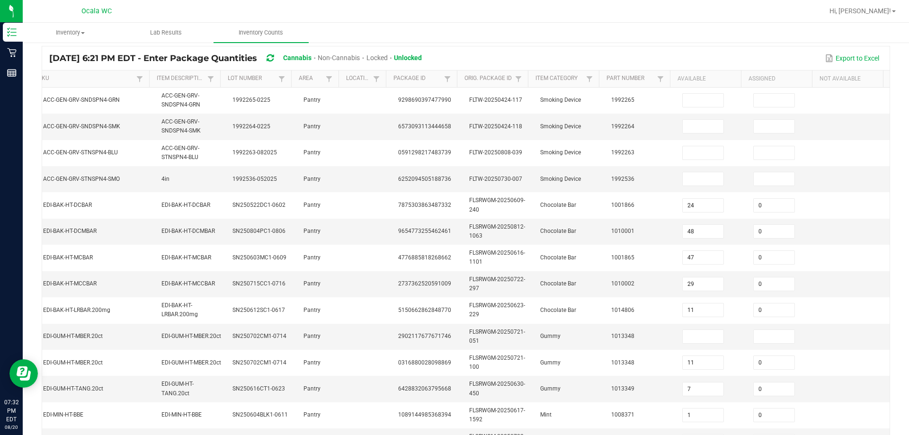
scroll to position [39, 0]
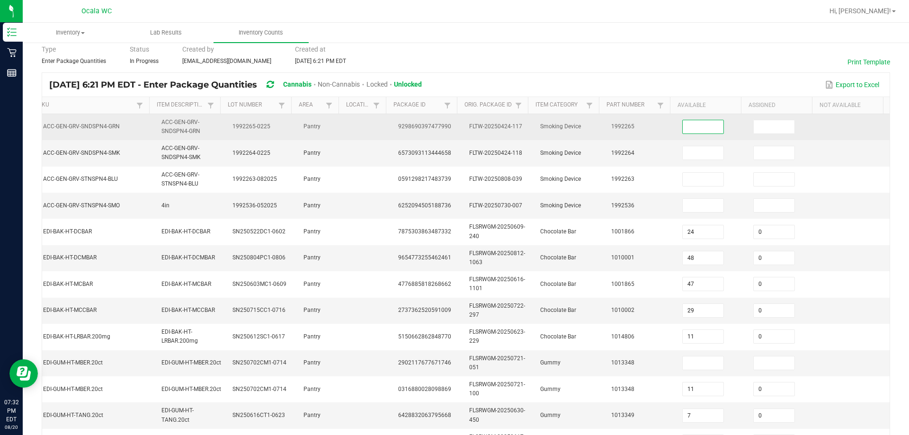
click at [446, 128] on input at bounding box center [703, 126] width 41 height 13
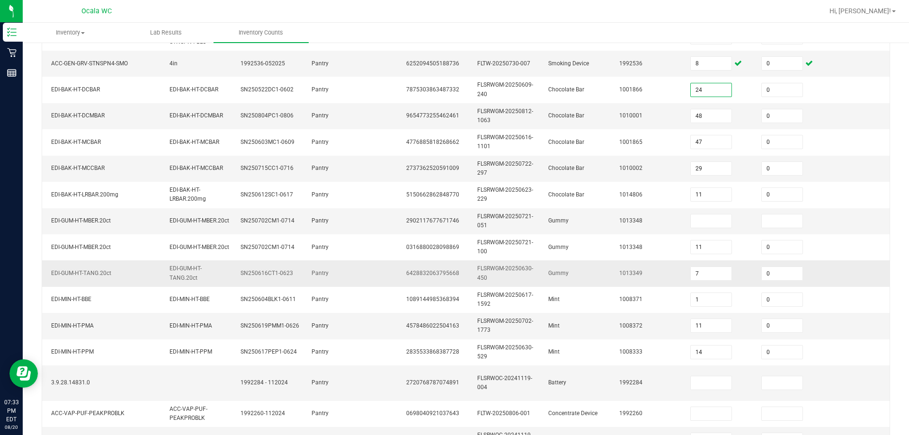
scroll to position [0, 116]
click at [446, 219] on input at bounding box center [711, 221] width 41 height 13
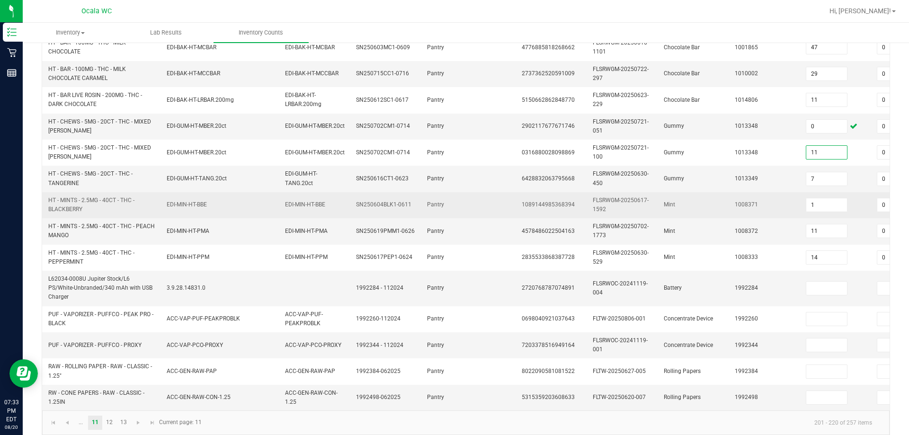
scroll to position [0, 2]
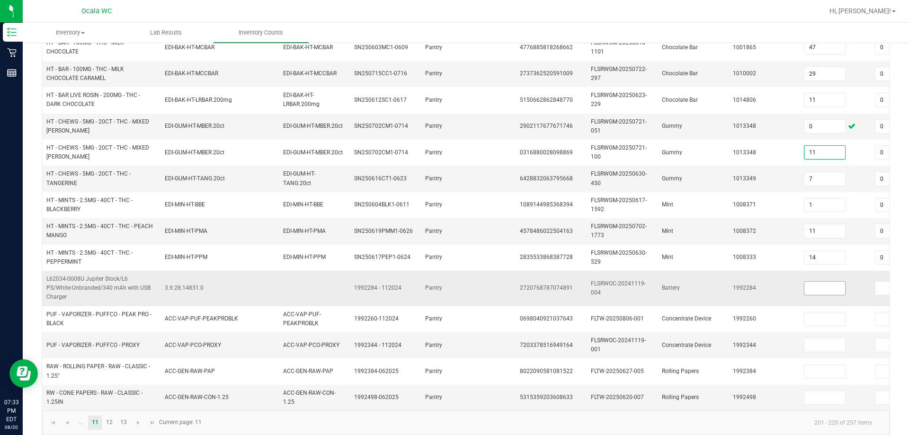
click at [446, 288] on input at bounding box center [825, 288] width 41 height 13
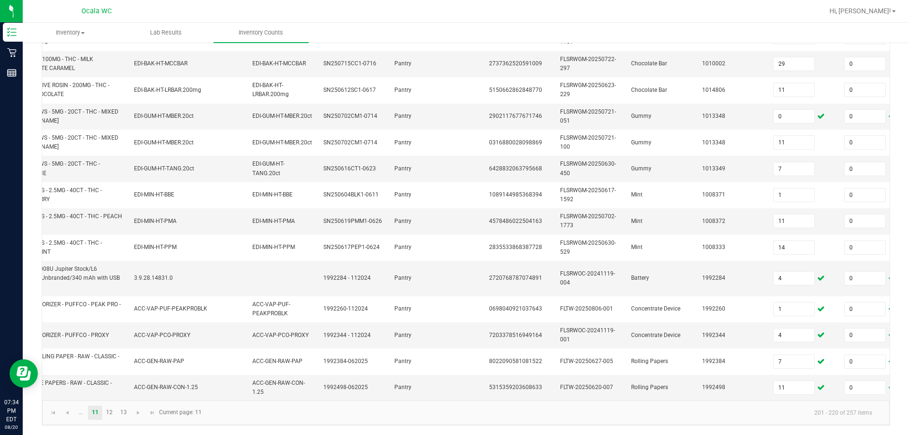
scroll to position [0, 137]
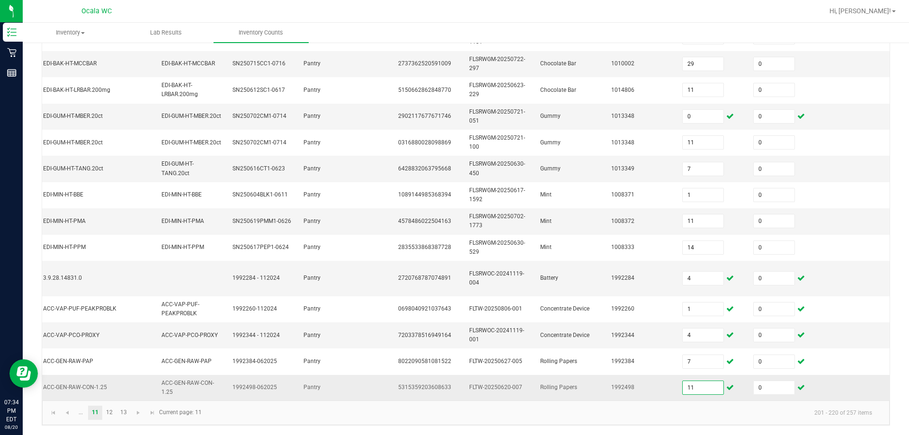
click at [446, 381] on input "11" at bounding box center [703, 387] width 41 height 13
click at [446, 311] on div "< All Inventory Counts Inventory Count Submit for Review Type Enter Package Qua…" at bounding box center [466, 95] width 887 height 679
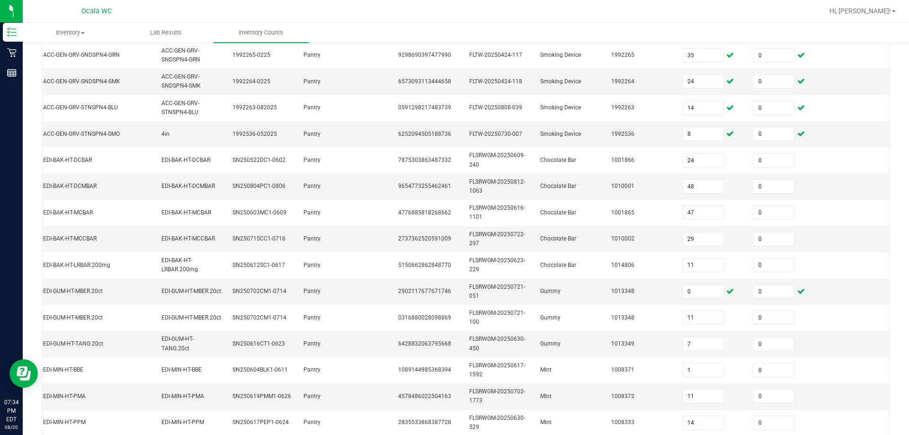
scroll to position [0, 0]
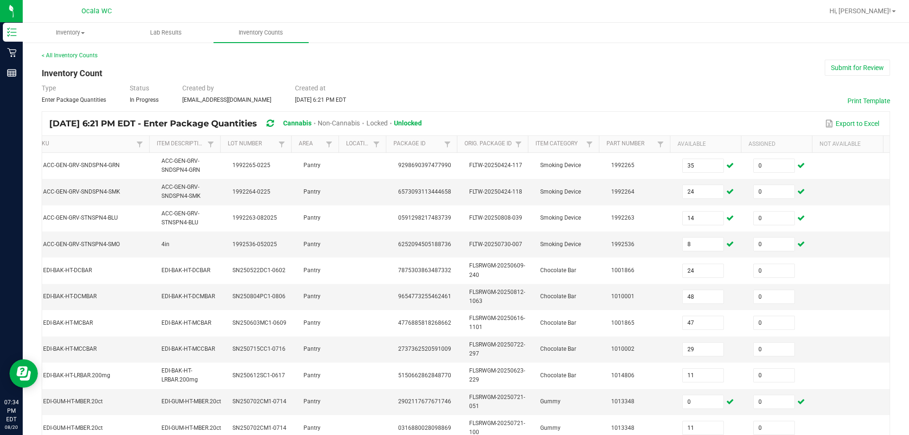
click at [446, 93] on div "Type Enter Package Quantities Status In Progress Created by [EMAIL_ADDRESS][DOM…" at bounding box center [466, 93] width 849 height 21
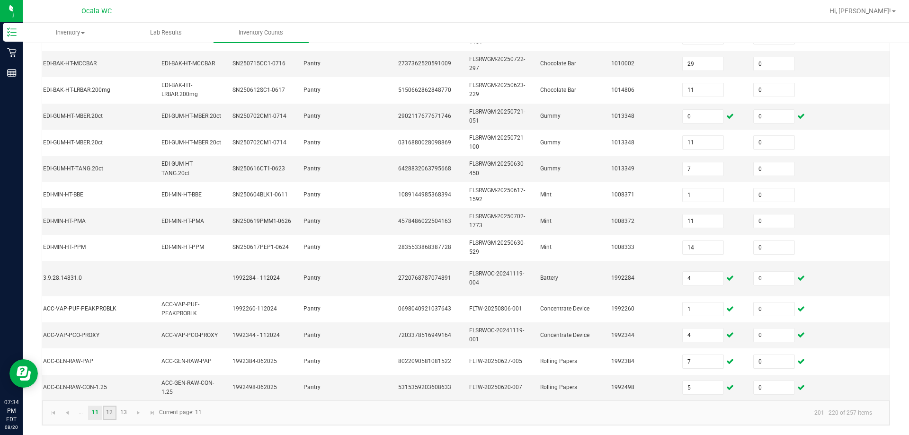
click at [109, 411] on link "12" at bounding box center [110, 413] width 14 height 14
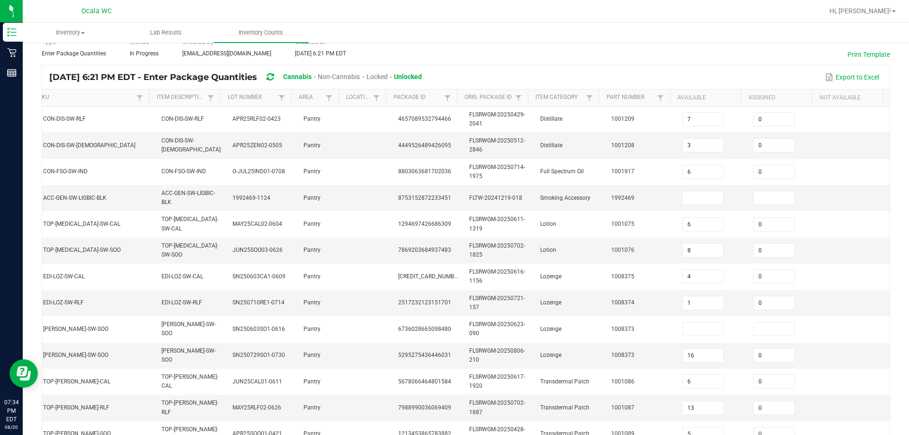
scroll to position [0, 0]
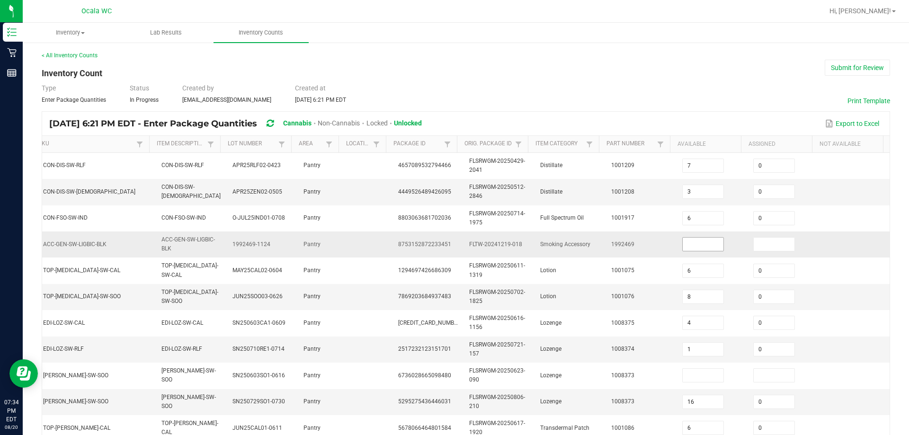
click at [446, 245] on input at bounding box center [703, 244] width 41 height 13
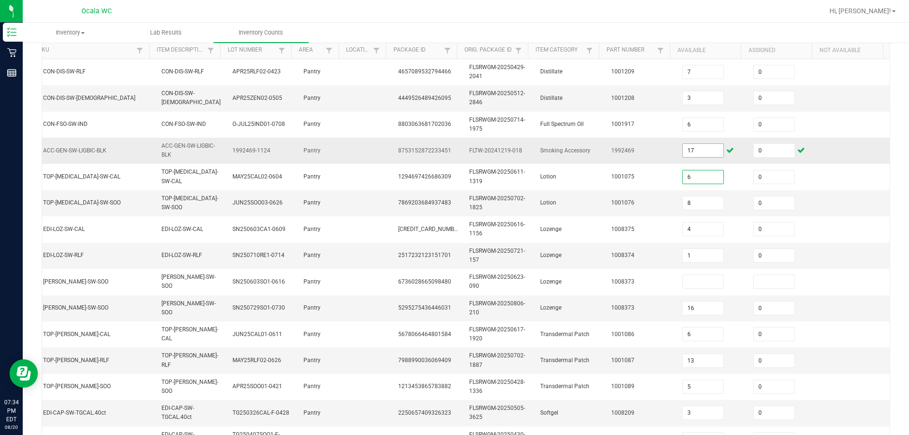
scroll to position [95, 0]
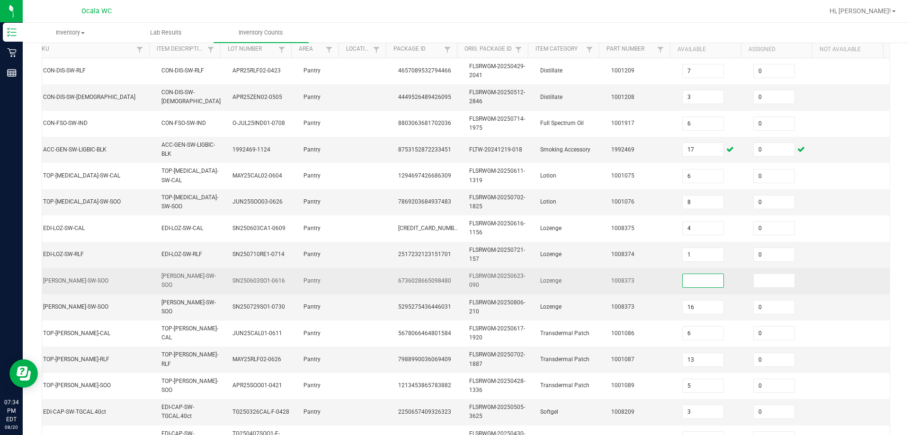
click at [446, 281] on input at bounding box center [703, 280] width 41 height 13
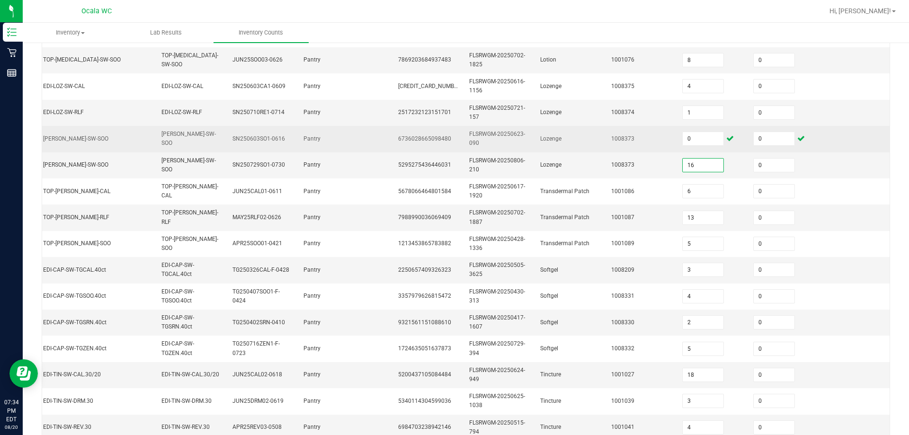
scroll to position [283, 0]
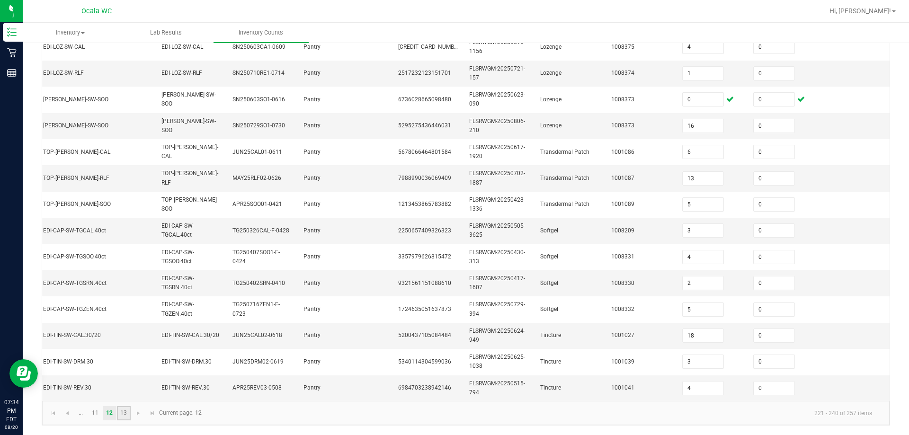
click at [124, 412] on link "13" at bounding box center [124, 413] width 14 height 14
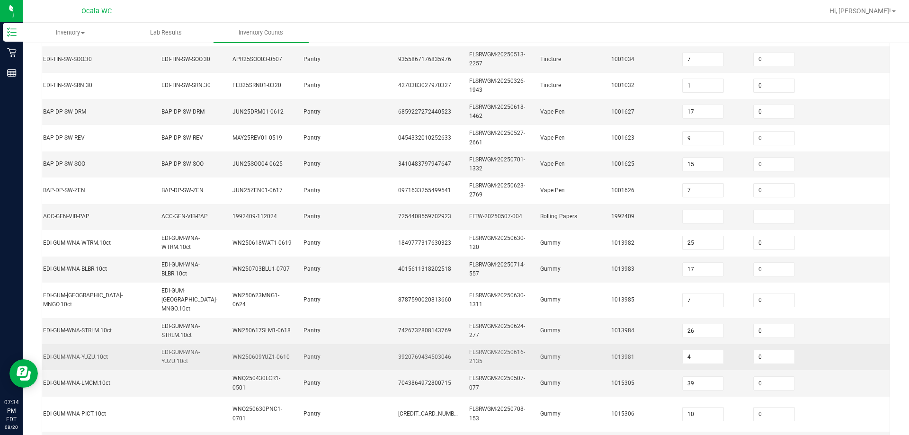
scroll to position [0, 0]
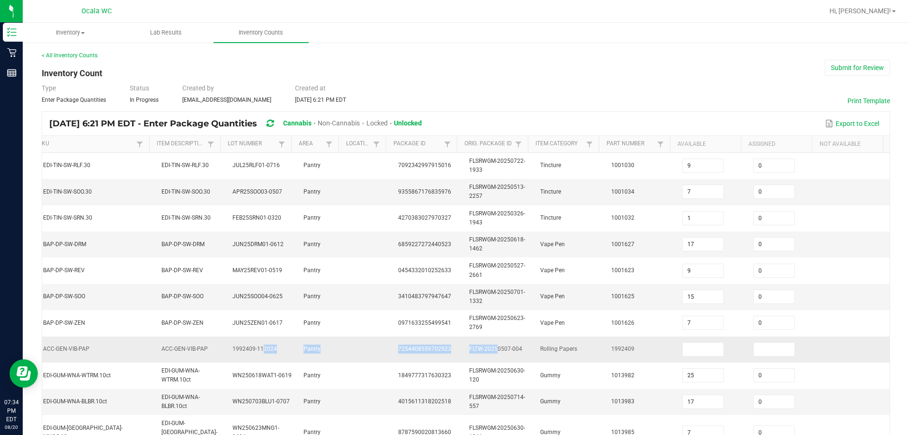
drag, startPoint x: 245, startPoint y: 346, endPoint x: 482, endPoint y: 359, distance: 236.7
click at [446, 359] on tr "VBS - ROLLING PAPERS - VIBES - RICE BLUE - 1.25IN ACC-GEN-VIB-PAP ACC-GEN-VIB-P…" at bounding box center [404, 350] width 971 height 26
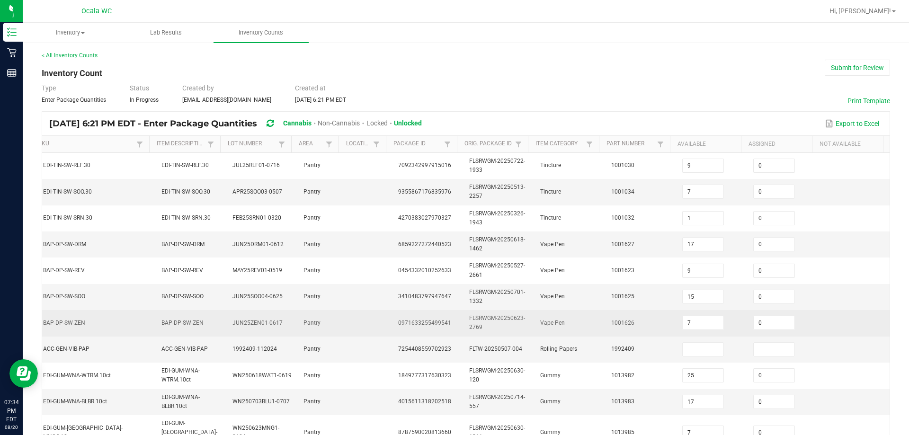
drag, startPoint x: 410, startPoint y: 335, endPoint x: 428, endPoint y: 131, distance: 204.9
click at [410, 334] on td "0971633255499541" at bounding box center [428, 323] width 71 height 26
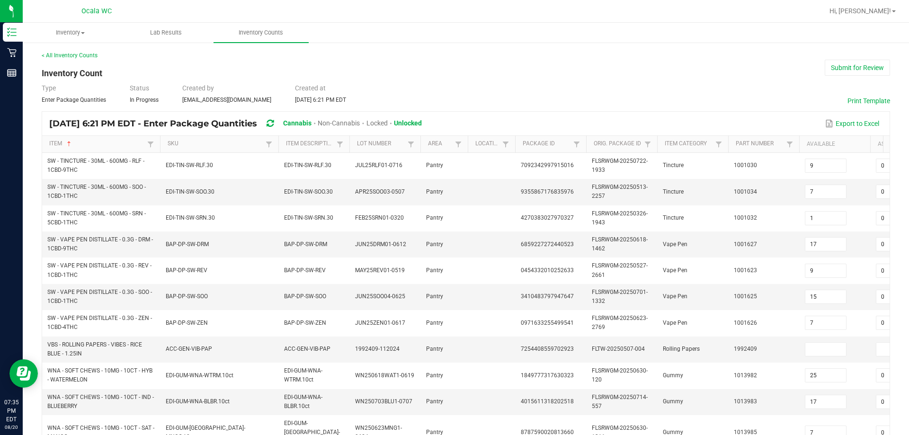
scroll to position [0, 30]
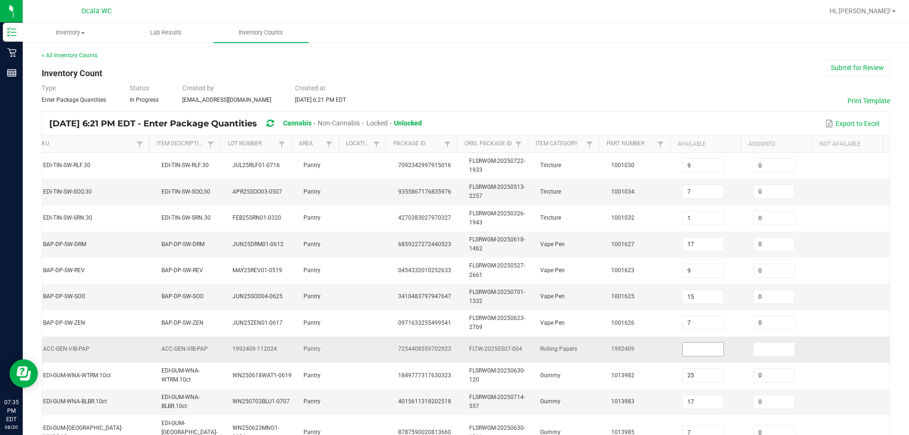
click at [446, 350] on input at bounding box center [703, 349] width 41 height 13
